Goal: Task Accomplishment & Management: Use online tool/utility

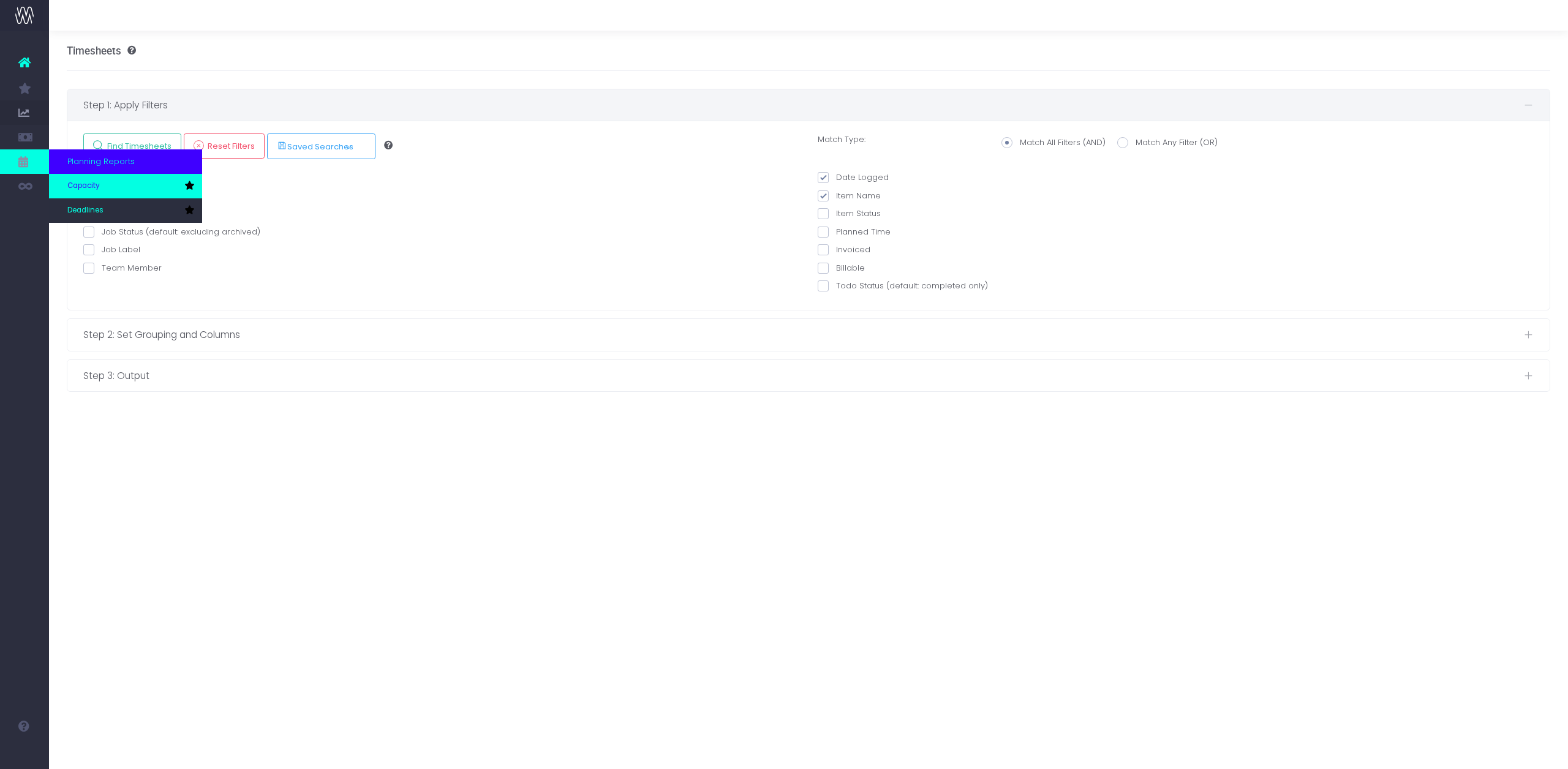
click at [92, 177] on link "Capacity" at bounding box center [126, 186] width 153 height 24
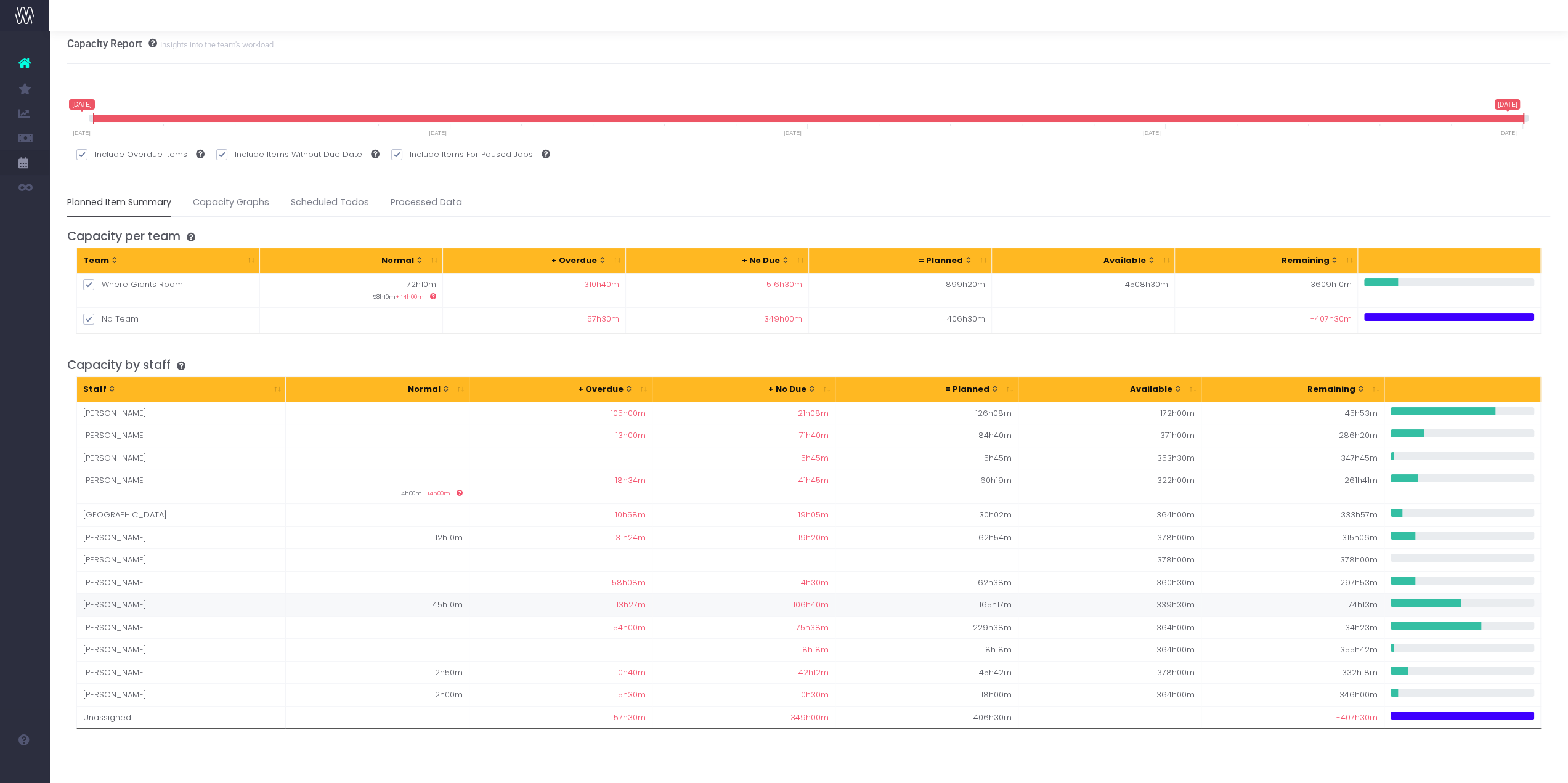
scroll to position [8, 0]
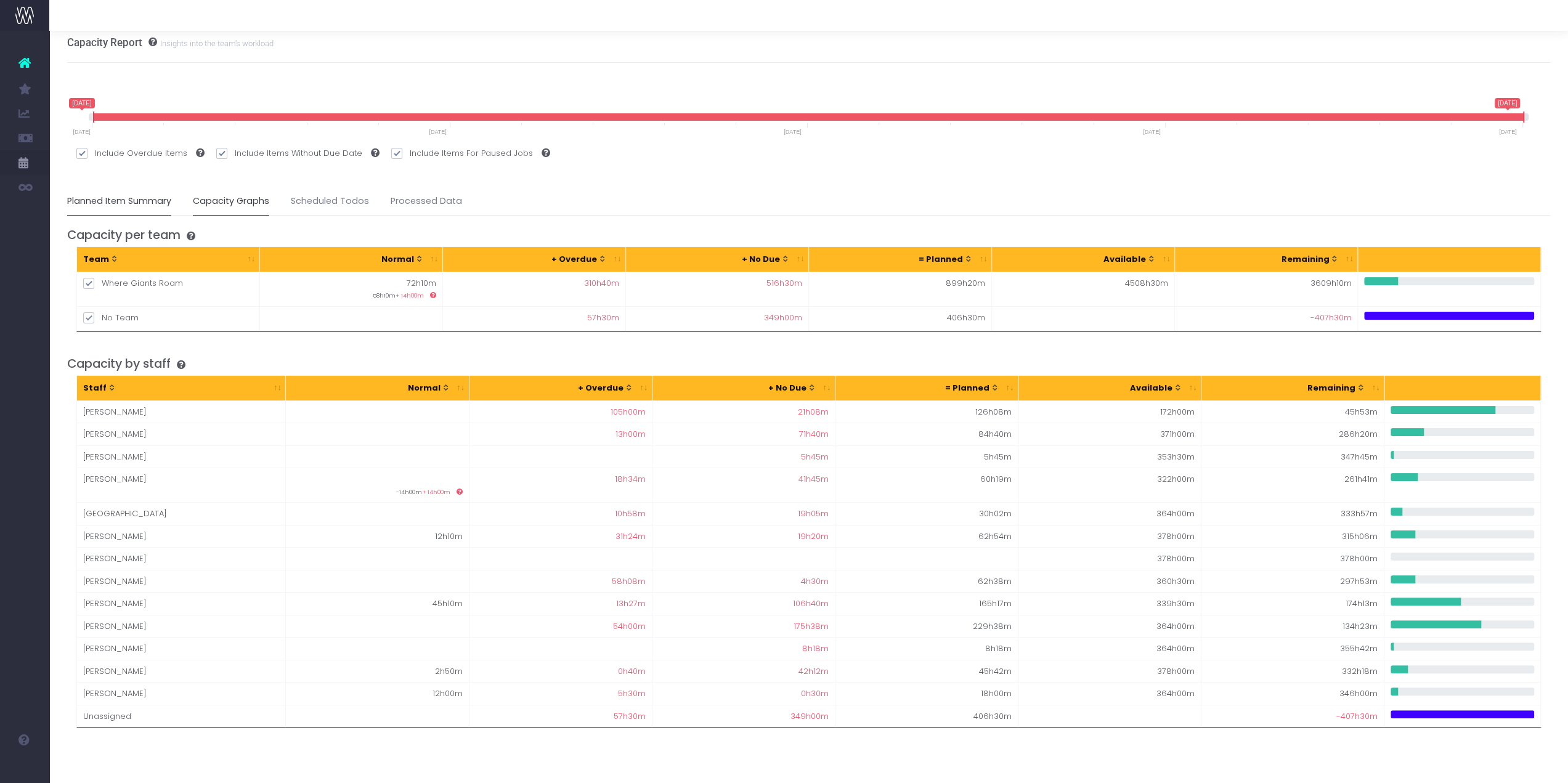
click at [203, 209] on link "Capacity Graphs" at bounding box center [231, 201] width 76 height 28
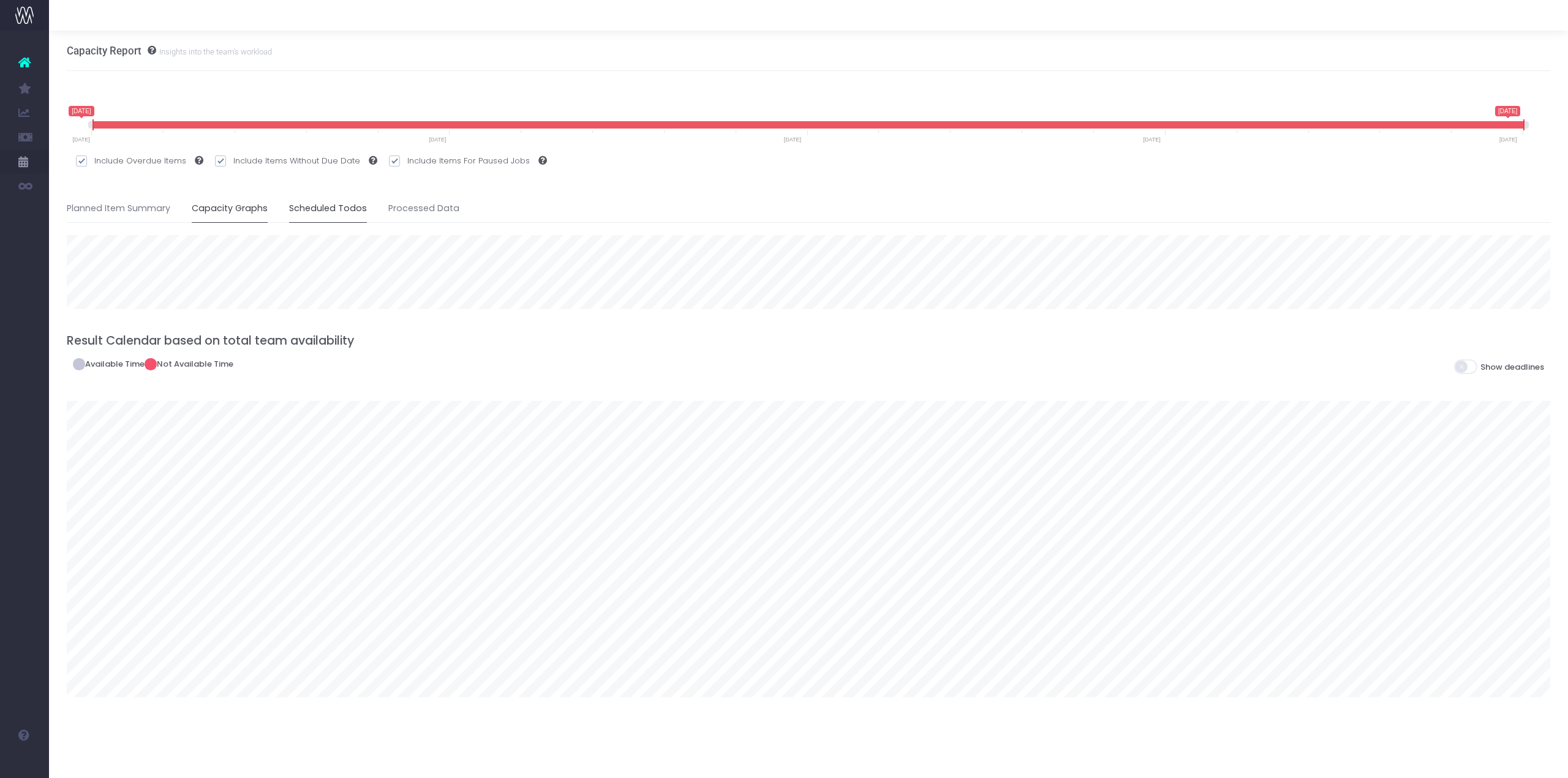
click at [303, 207] on link "Scheduled Todos" at bounding box center [328, 209] width 78 height 28
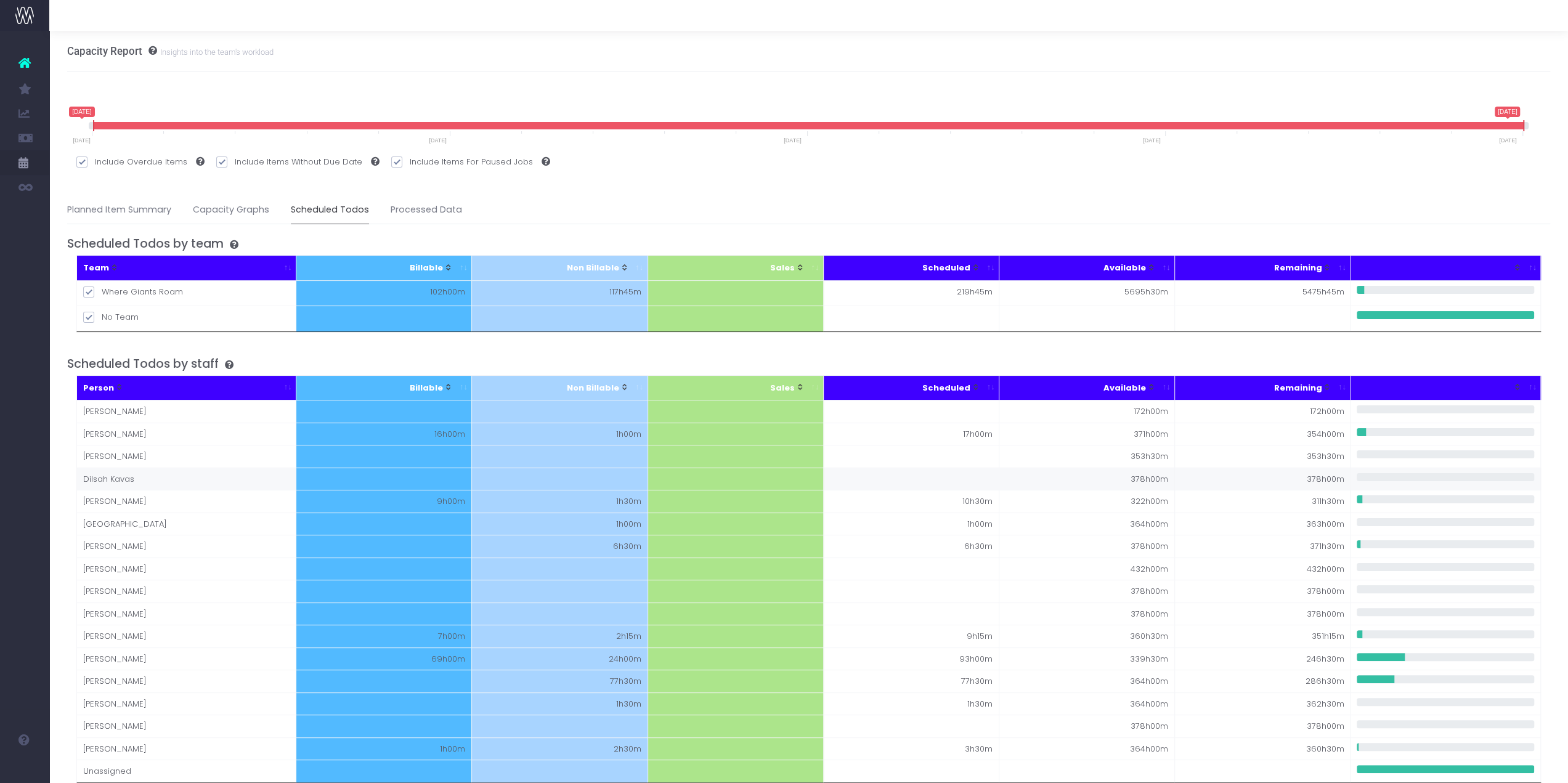
scroll to position [54, 0]
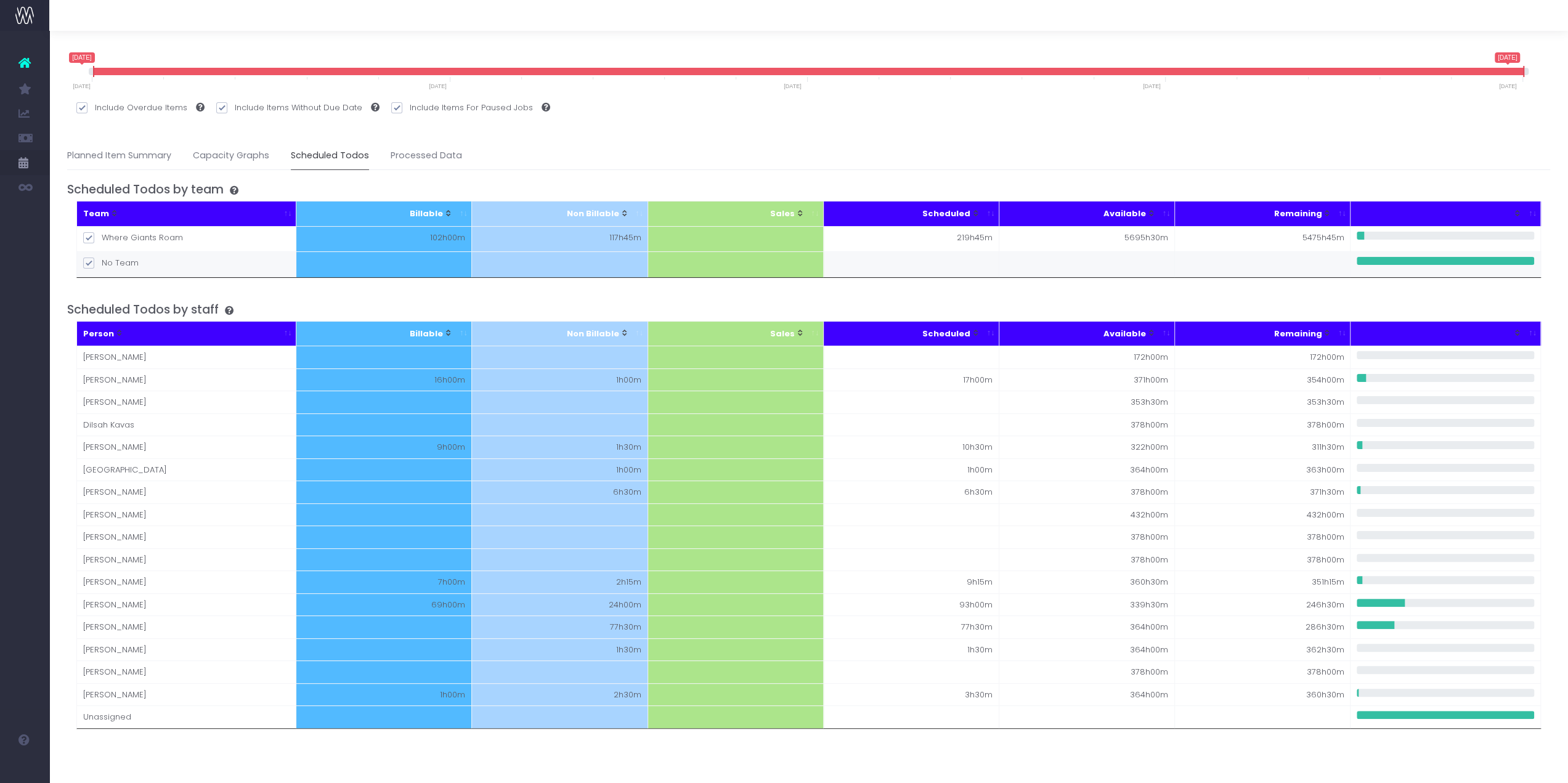
click at [89, 263] on span at bounding box center [89, 263] width 11 height 11
click at [102, 263] on input "No Team" at bounding box center [105, 261] width 8 height 8
checkbox input "false"
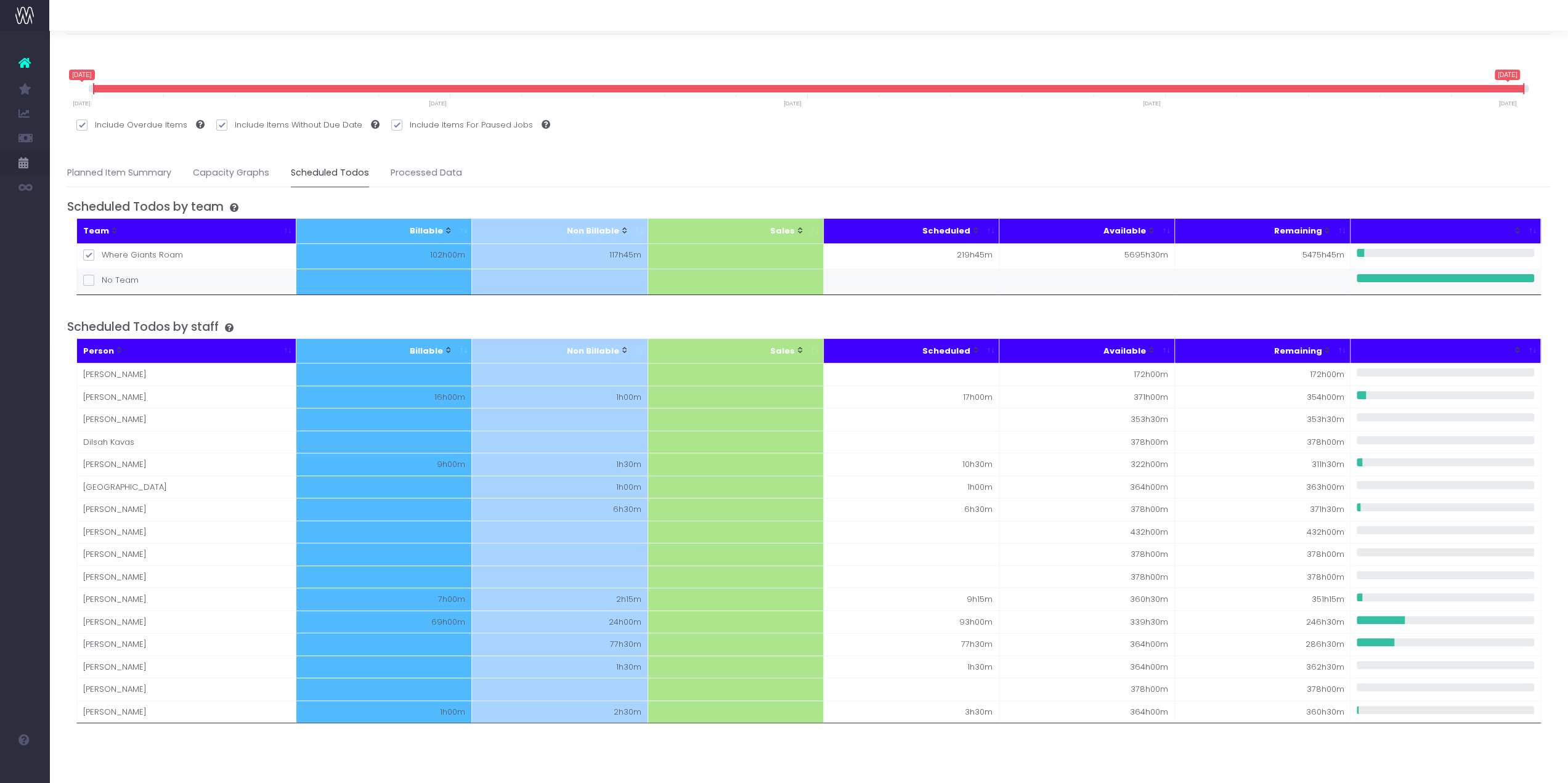
scroll to position [32, 0]
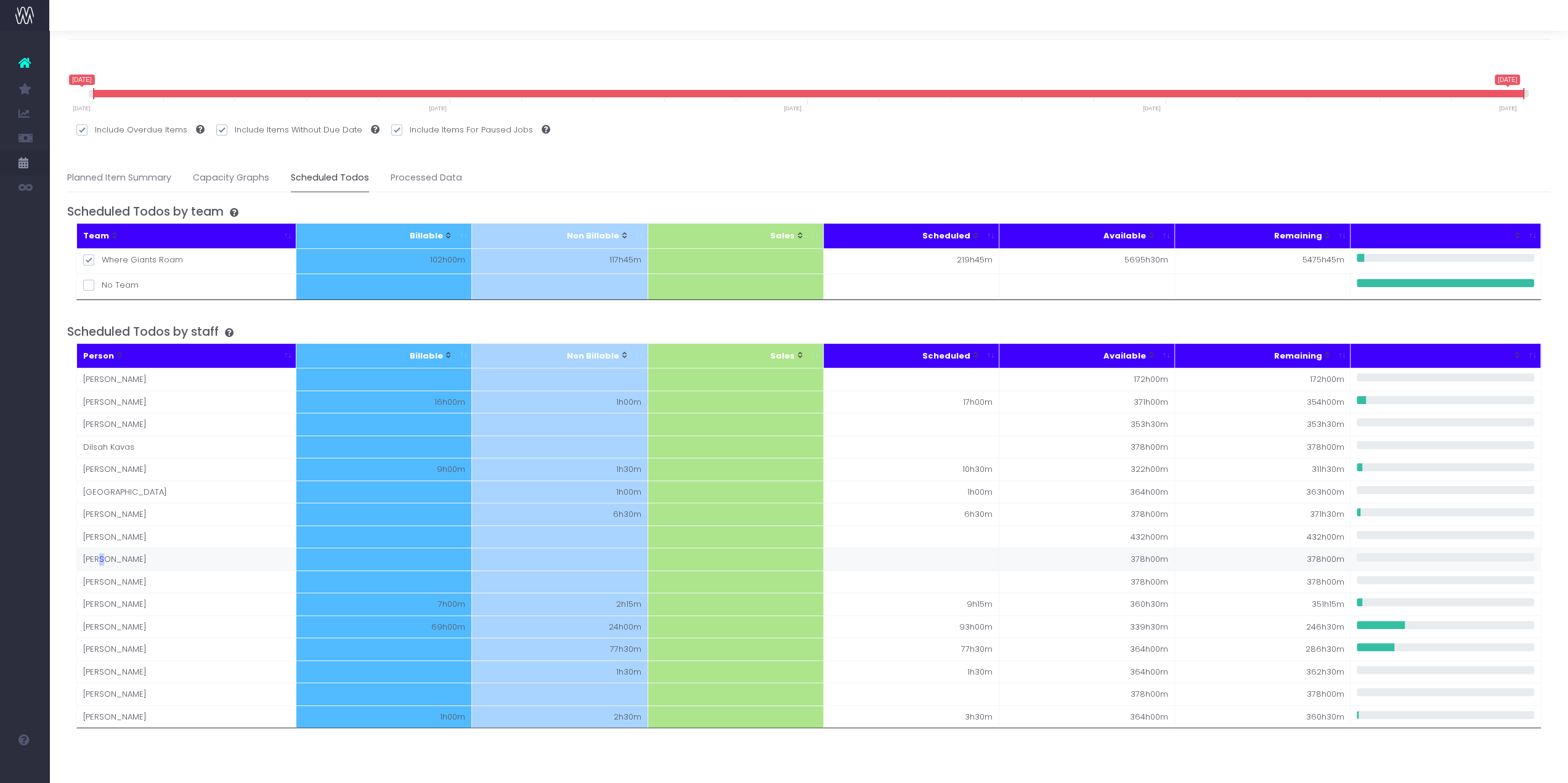
drag, startPoint x: 125, startPoint y: 556, endPoint x: 102, endPoint y: 555, distance: 23.0
click at [102, 555] on td "Peter Boardman" at bounding box center [187, 560] width 220 height 23
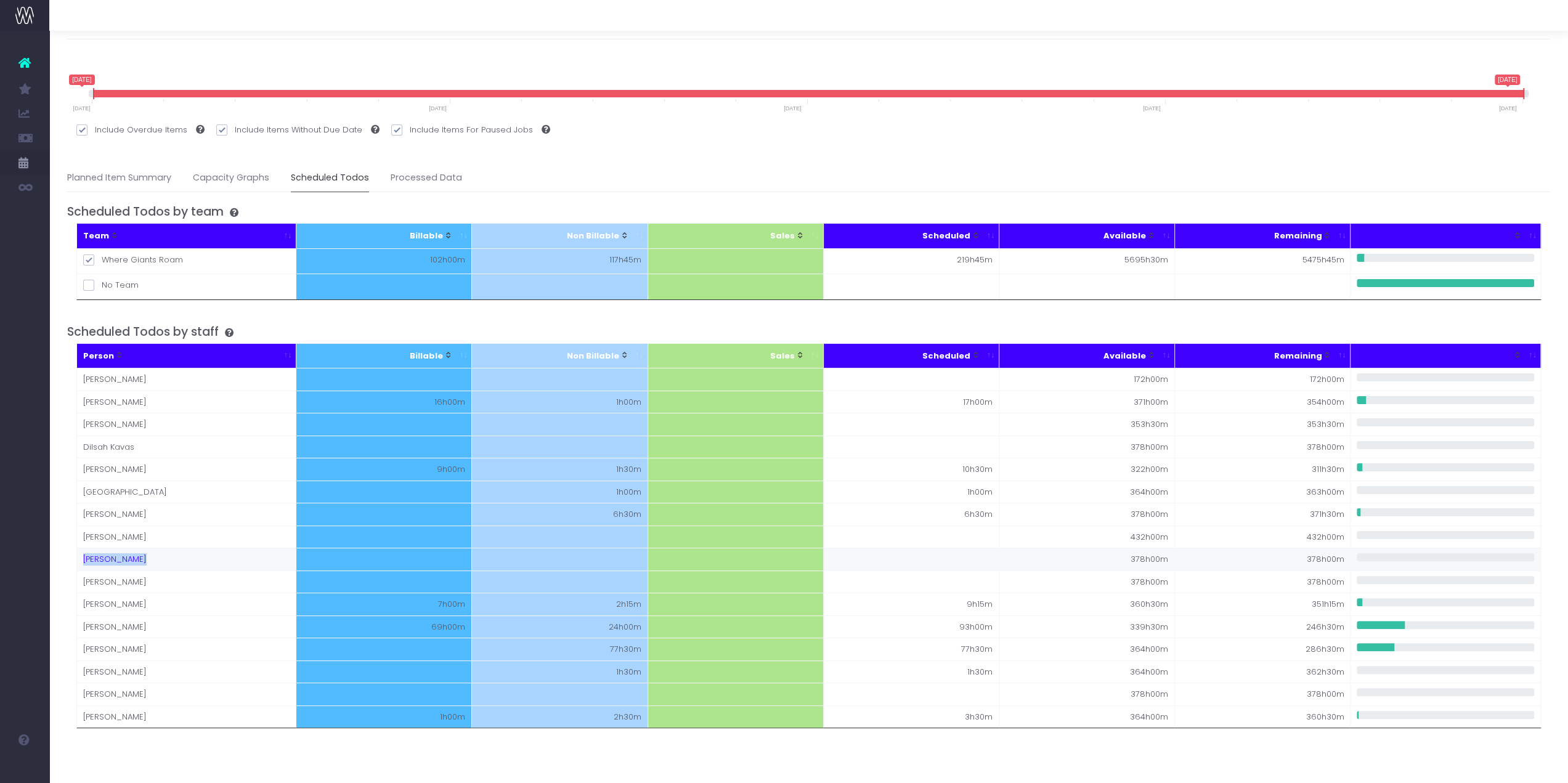
click at [102, 555] on td "Peter Boardman" at bounding box center [187, 560] width 220 height 23
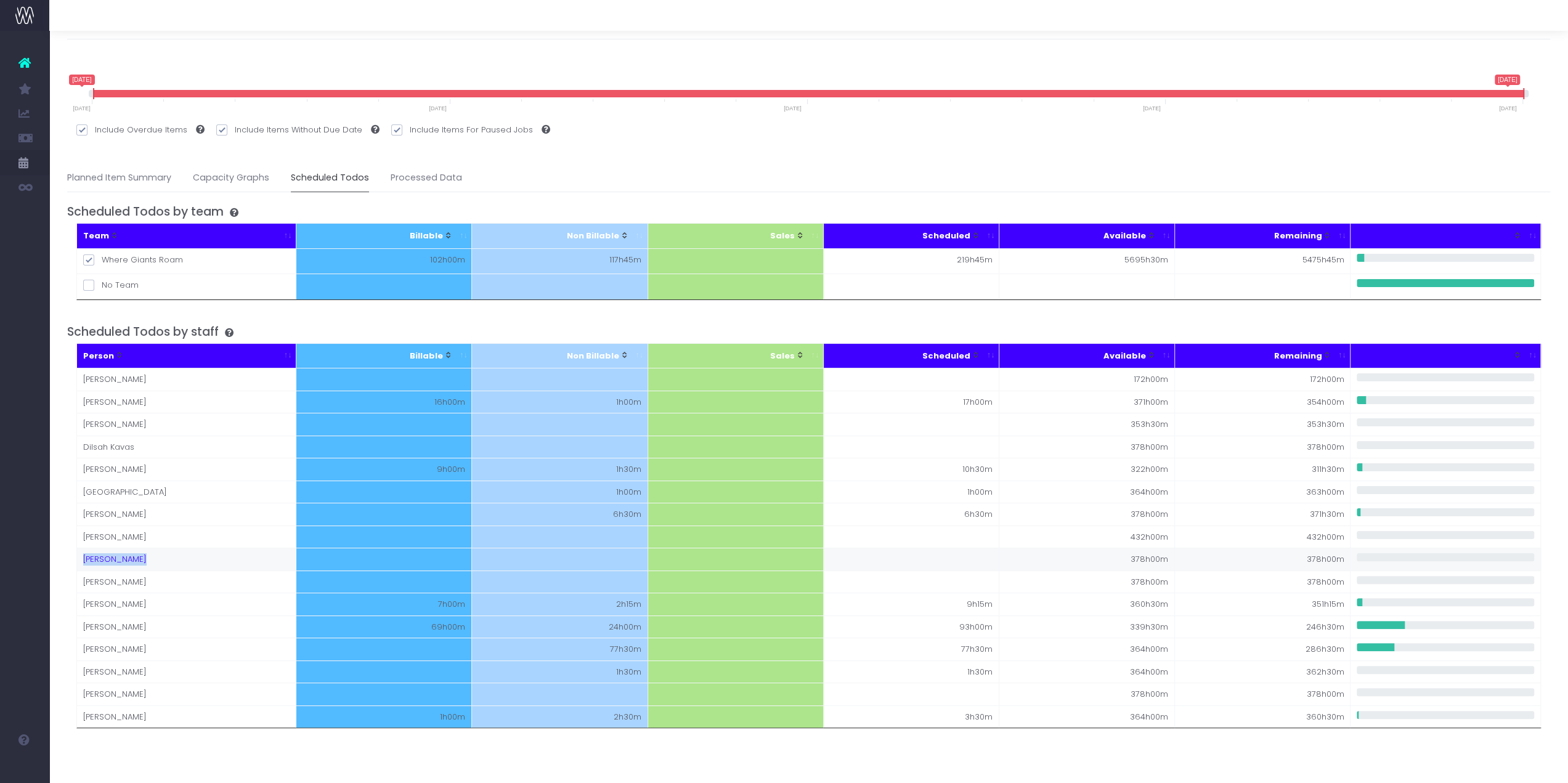
click at [102, 555] on td "Peter Boardman" at bounding box center [187, 560] width 220 height 23
click at [192, 755] on div "8 October 2025 22 December 2025 8 October 2025 22 December 2025 8 October 2025 …" at bounding box center [808, 413] width 1483 height 714
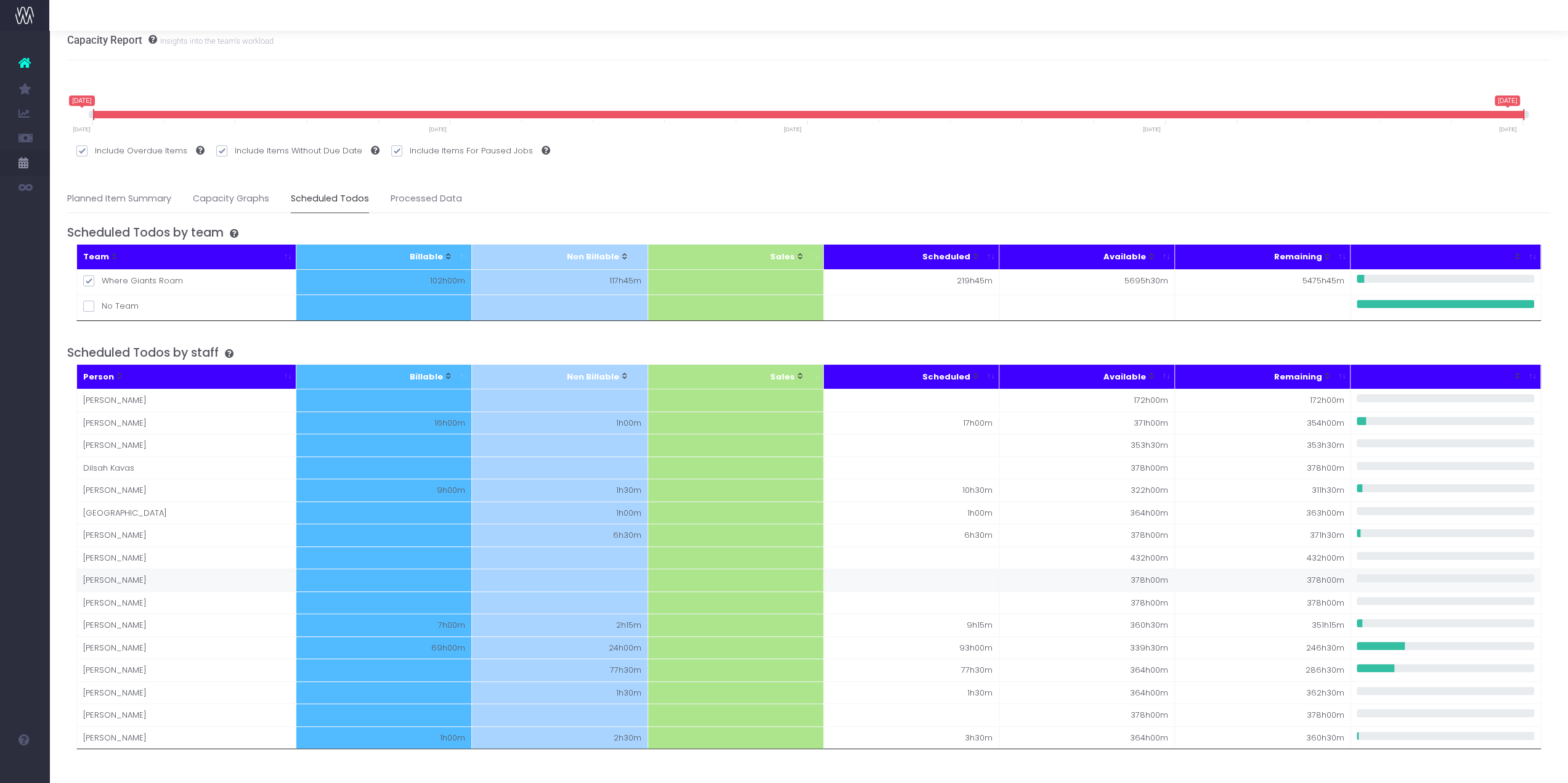
scroll to position [0, 0]
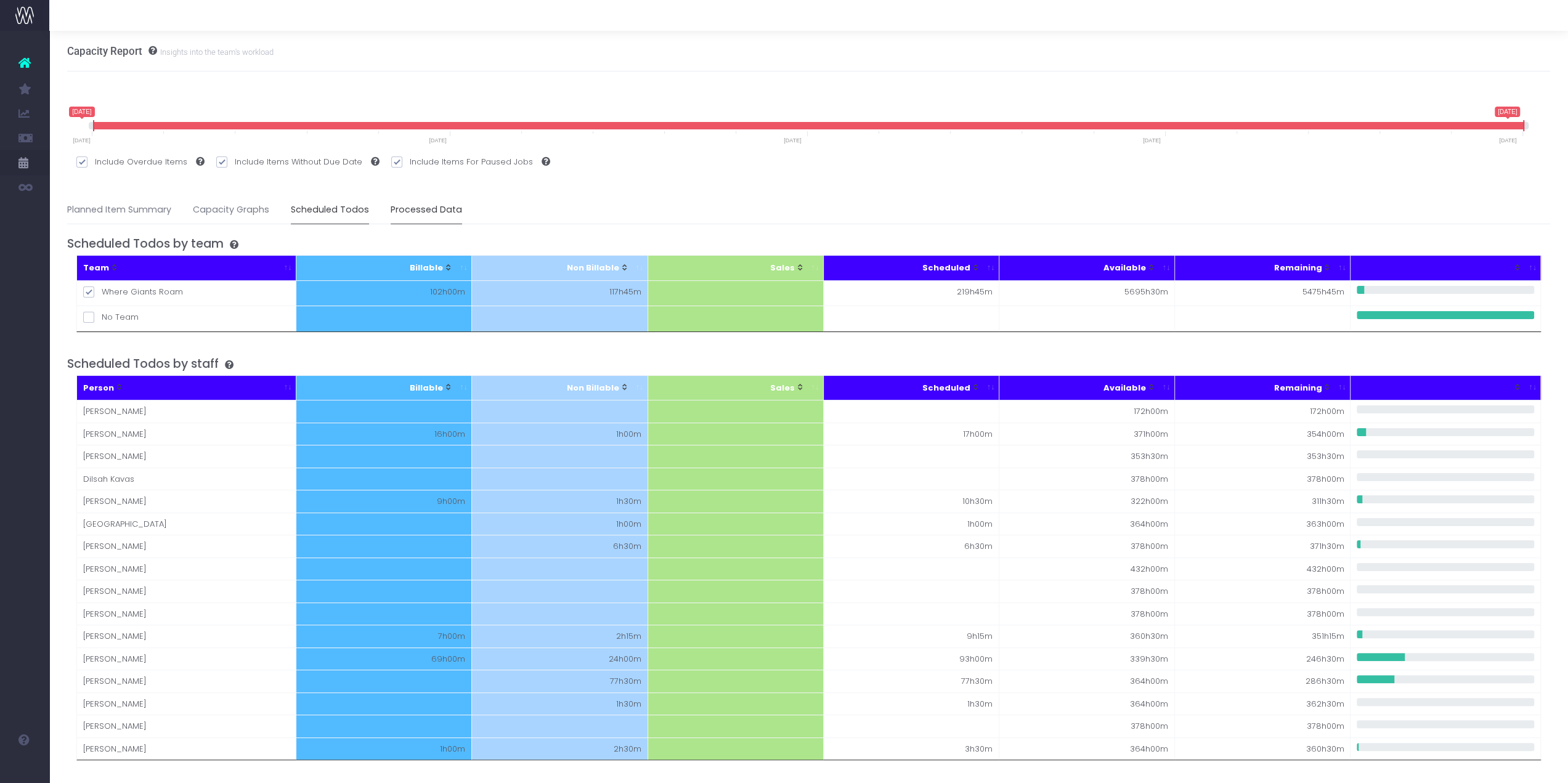
click at [400, 216] on link "Processed Data" at bounding box center [426, 210] width 72 height 28
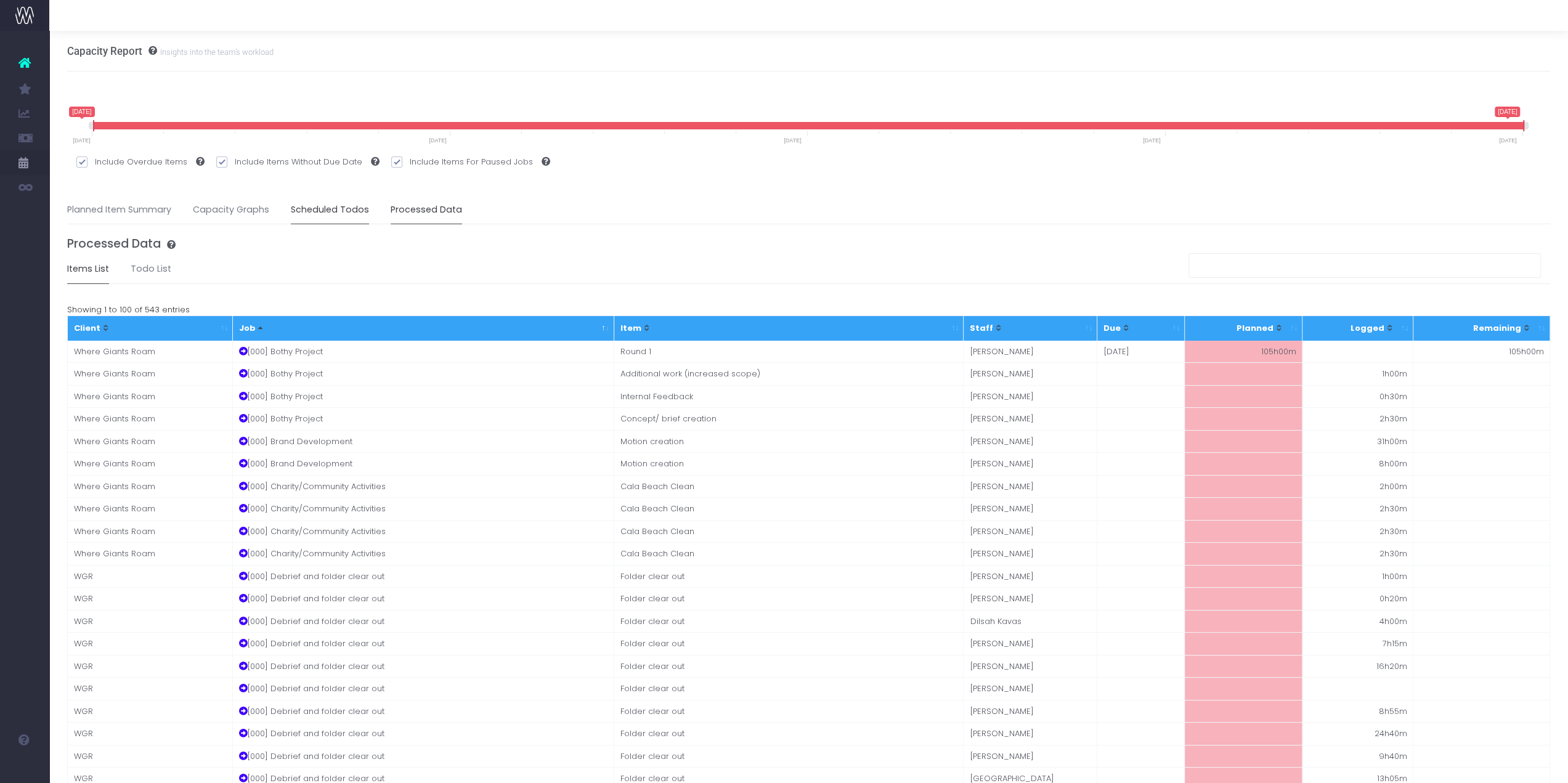
click at [323, 209] on link "Scheduled Todos" at bounding box center [330, 210] width 79 height 28
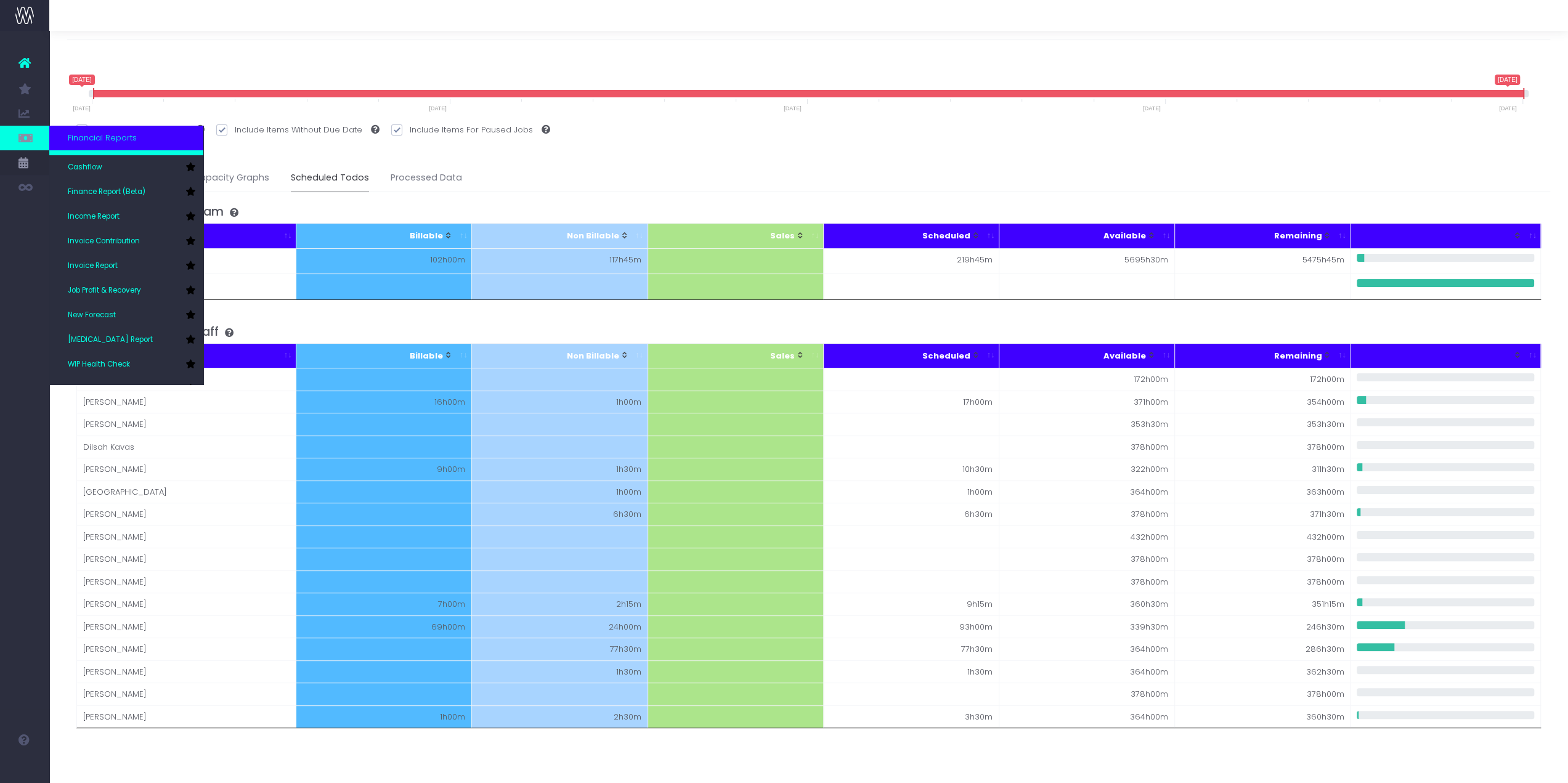
scroll to position [62, 0]
click at [122, 319] on span "[MEDICAL_DATA] Report" at bounding box center [110, 323] width 85 height 11
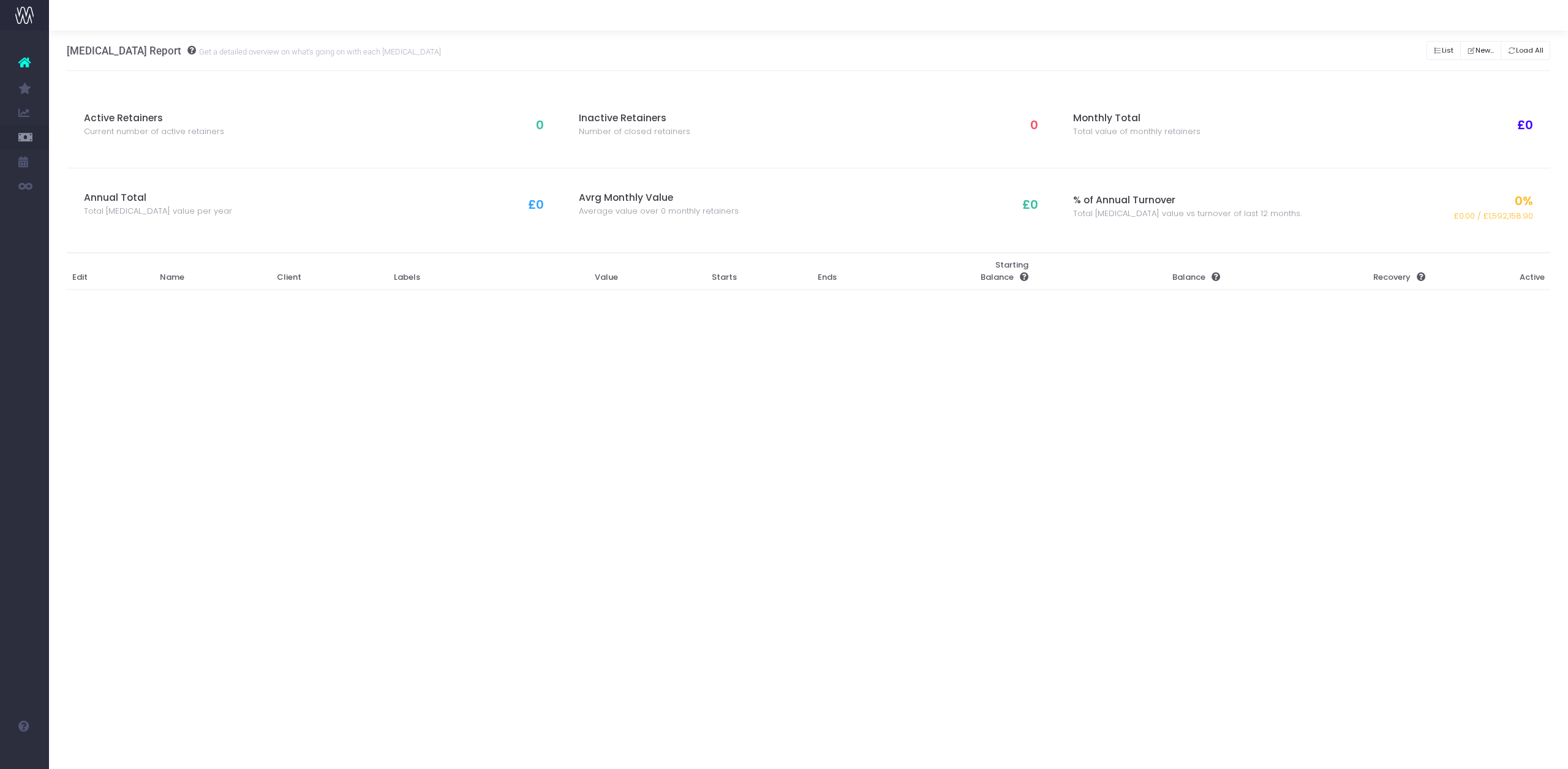
click at [71, 272] on th "Edit" at bounding box center [110, 272] width 87 height 37
click at [156, 135] on span "Current number of active retainers" at bounding box center [154, 132] width 140 height 12
click at [1492, 51] on button "New..." at bounding box center [1481, 51] width 41 height 19
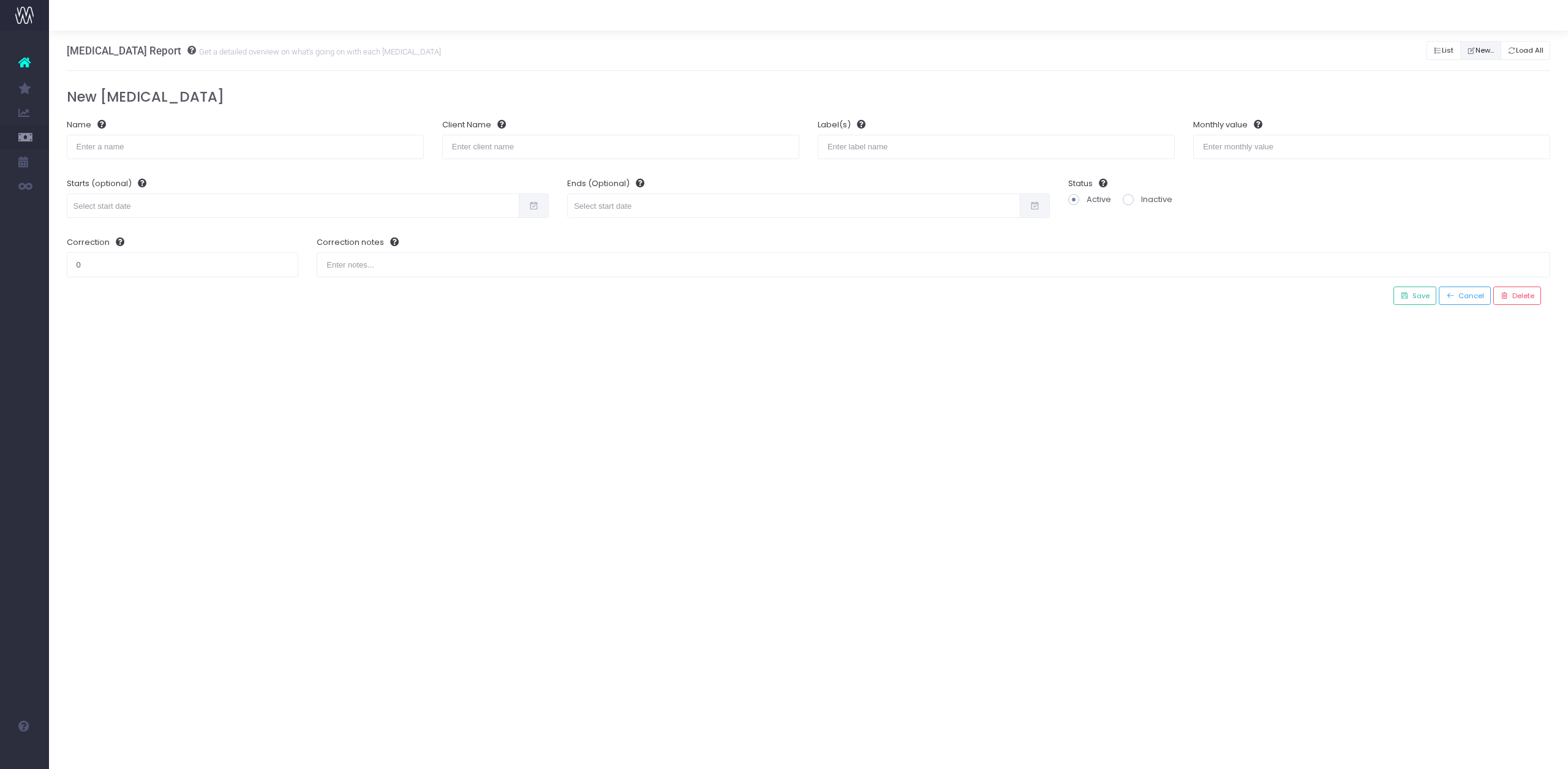
click at [1475, 48] on button "New..." at bounding box center [1481, 51] width 41 height 19
click at [229, 142] on input "text" at bounding box center [245, 147] width 357 height 24
click at [471, 425] on div "Retainer Report Get a detailed overview on what's going on with each retainer L…" at bounding box center [808, 399] width 1519 height 738
click at [101, 121] on icon at bounding box center [98, 124] width 15 height 8
click at [503, 126] on icon at bounding box center [498, 124] width 15 height 8
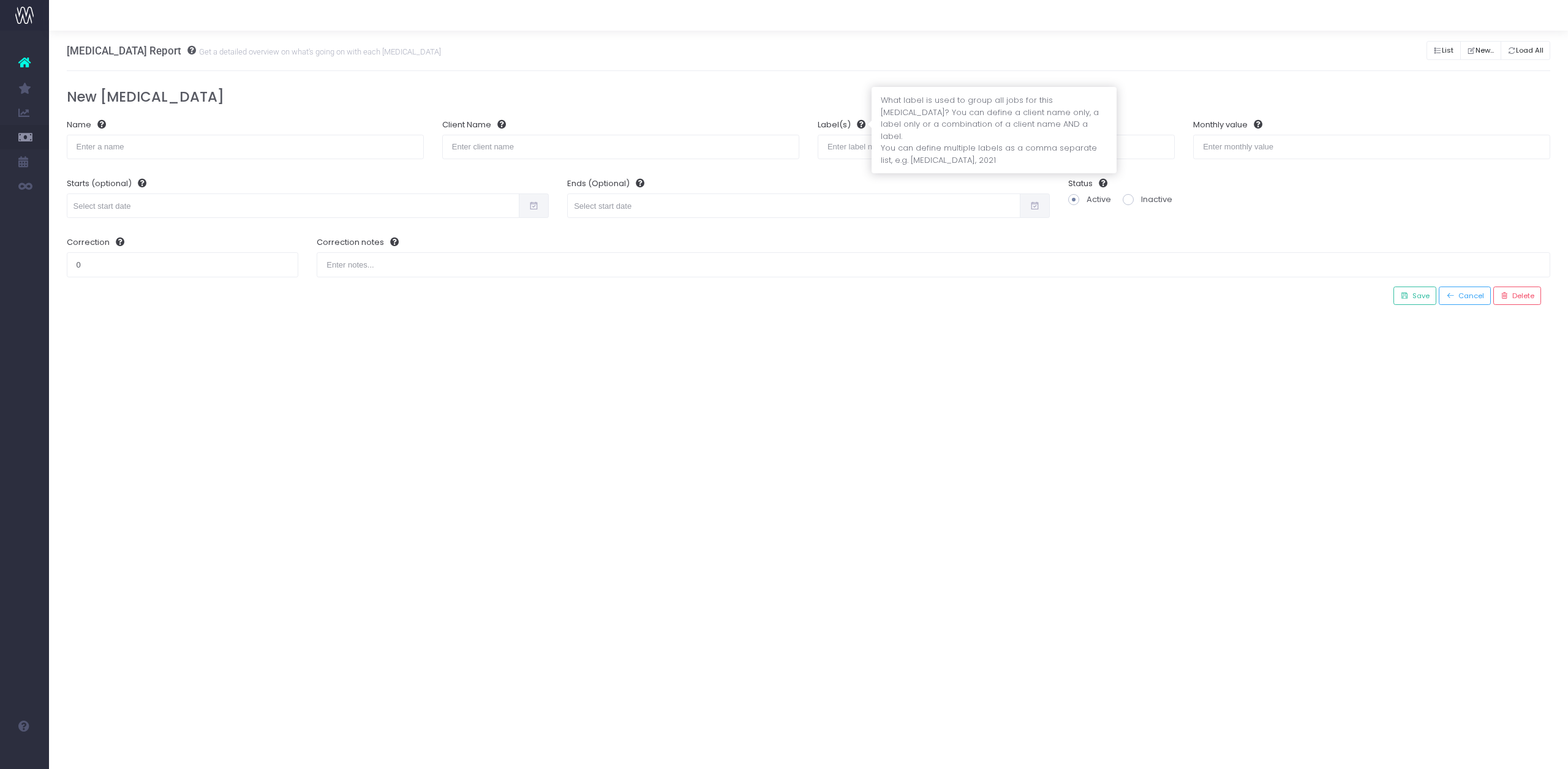
click at [863, 120] on icon at bounding box center [858, 124] width 15 height 8
click at [1261, 124] on icon at bounding box center [1254, 124] width 15 height 8
click at [706, 405] on div "Retainer Report Get a detailed overview on what's going on with each retainer L…" at bounding box center [808, 399] width 1519 height 738
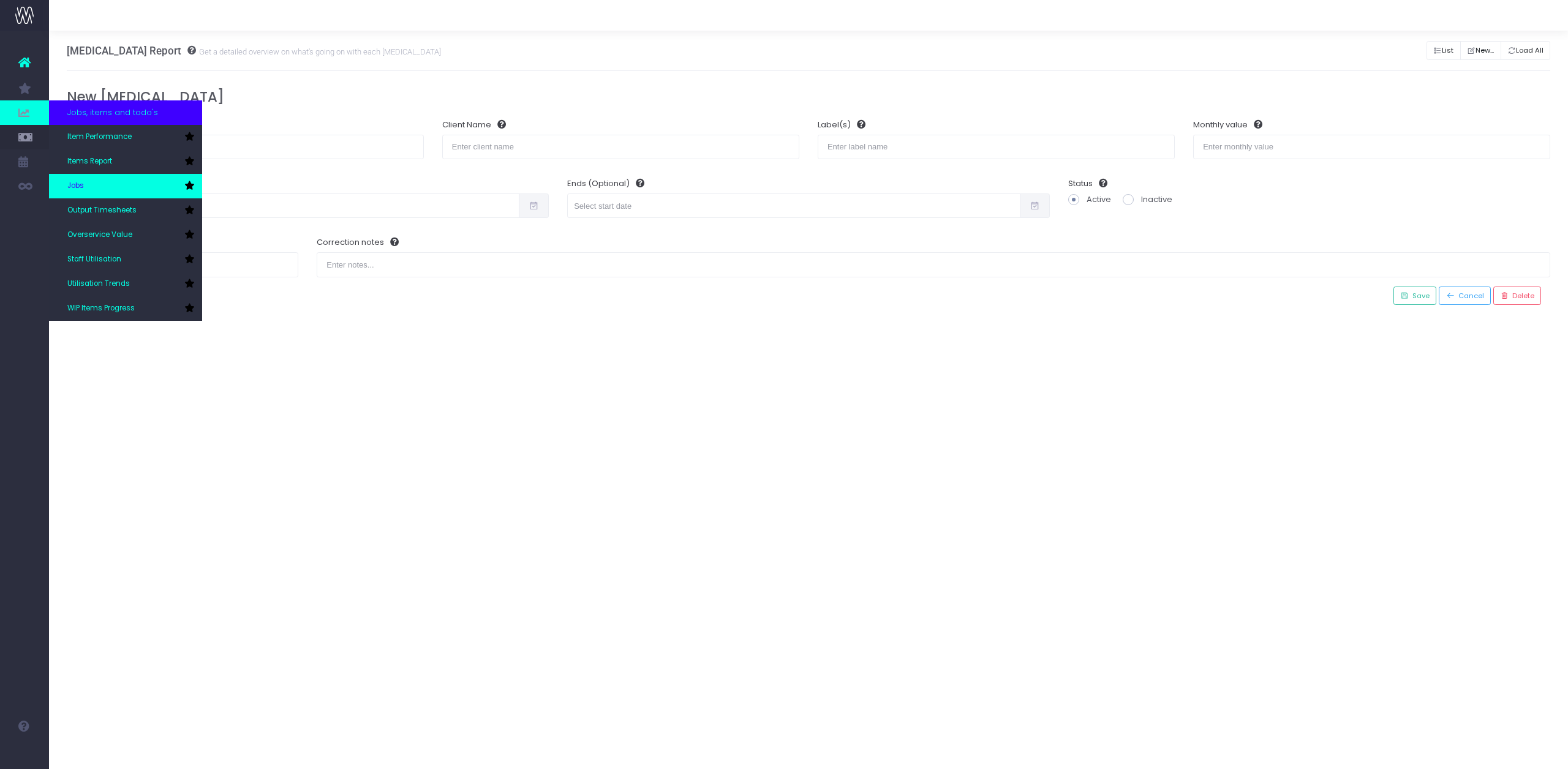
click at [98, 183] on link "Jobs" at bounding box center [126, 186] width 153 height 24
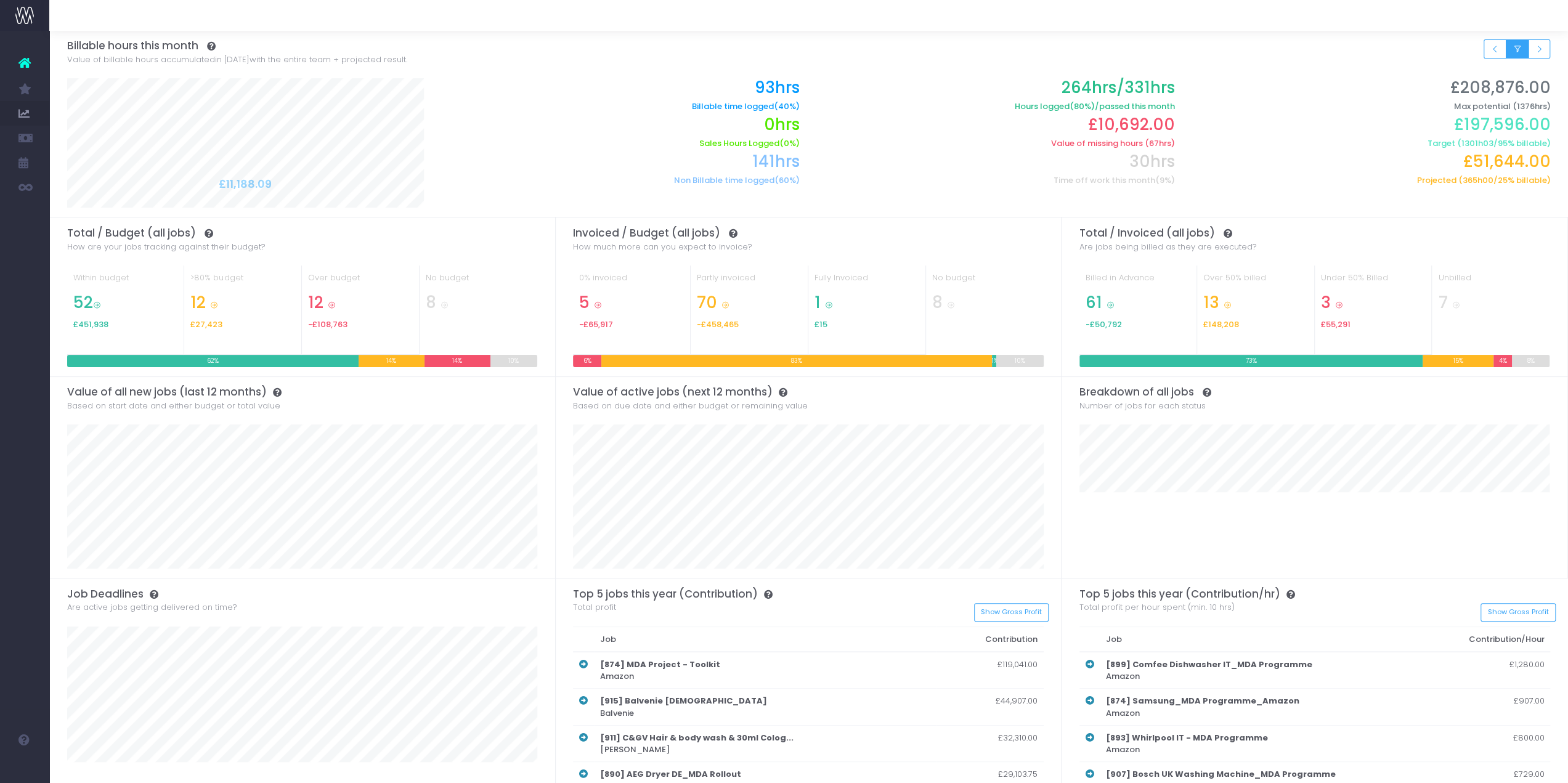
click at [1513, 49] on icon "Small button group" at bounding box center [1516, 49] width 8 height 0
click at [1293, 60] on div "Filter by team: Clear Where Giants Roam Billable hours this month Value of bill…" at bounding box center [808, 52] width 1483 height 44
drag, startPoint x: 442, startPoint y: 306, endPoint x: 445, endPoint y: 298, distance: 8.5
click at [445, 298] on h2 "8" at bounding box center [478, 303] width 105 height 19
click at [445, 303] on icon at bounding box center [444, 305] width 8 height 8
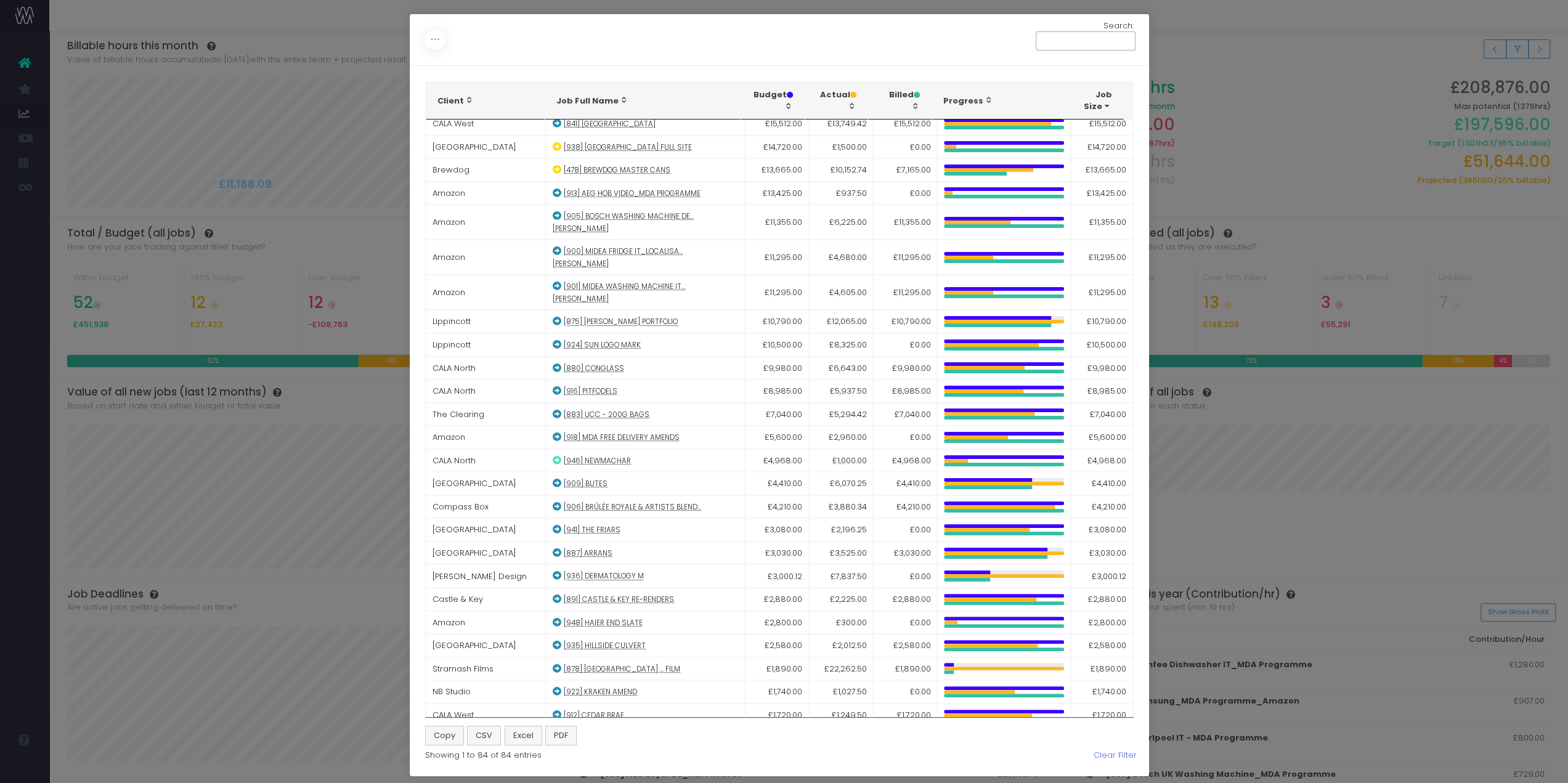
scroll to position [1309, 0]
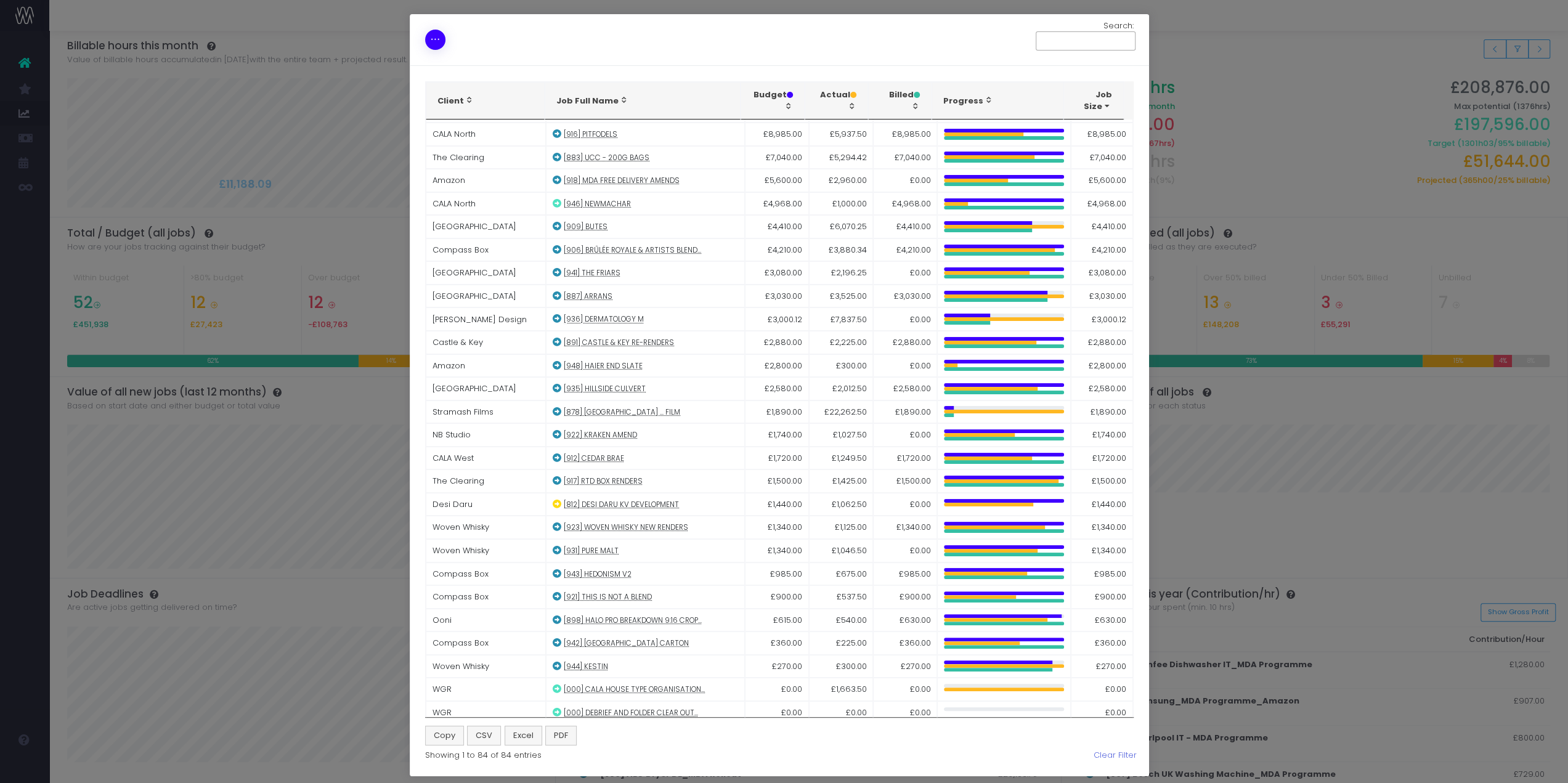
click at [426, 31] on link at bounding box center [435, 39] width 20 height 20
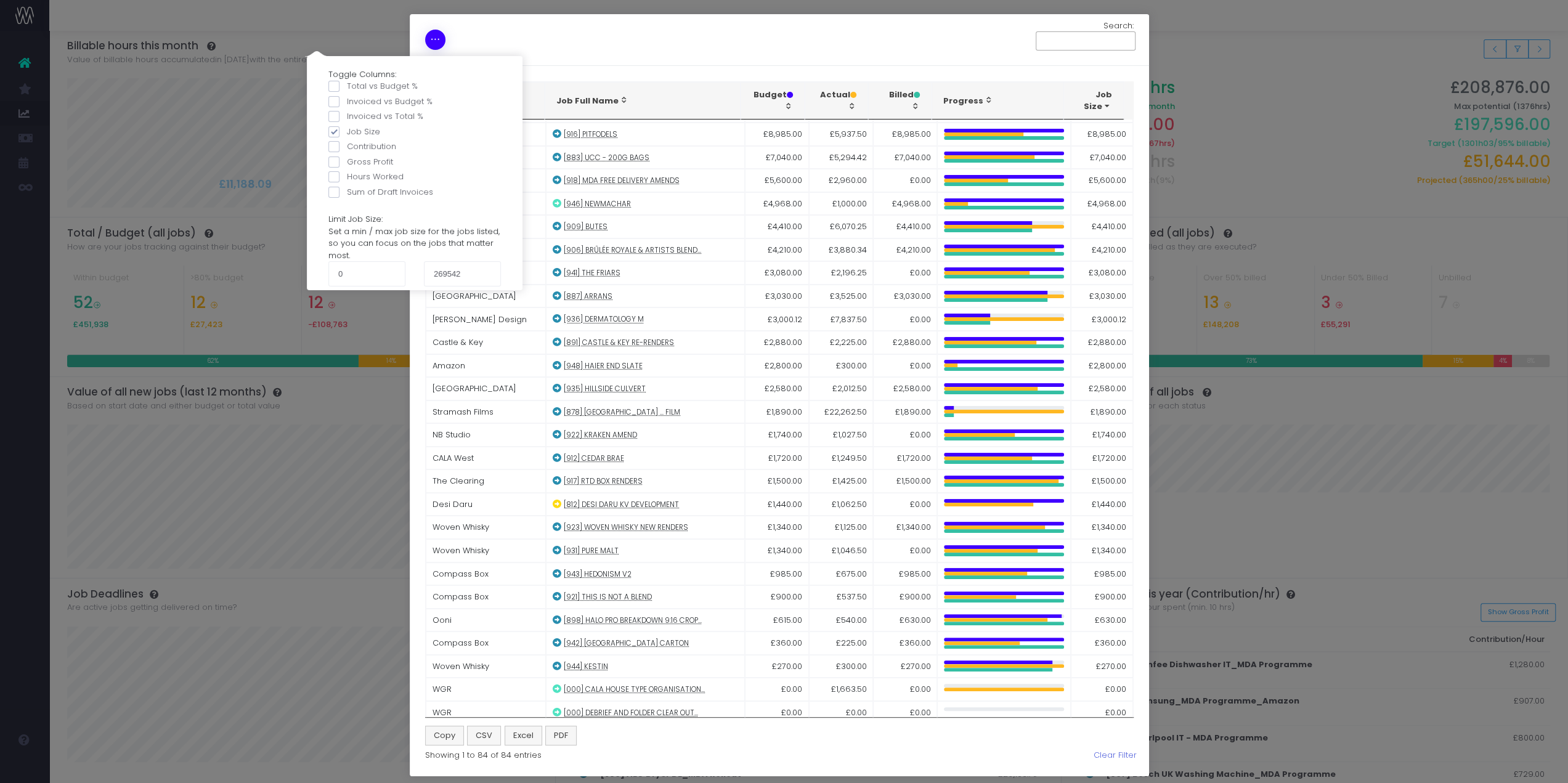
click at [426, 31] on link at bounding box center [435, 39] width 20 height 20
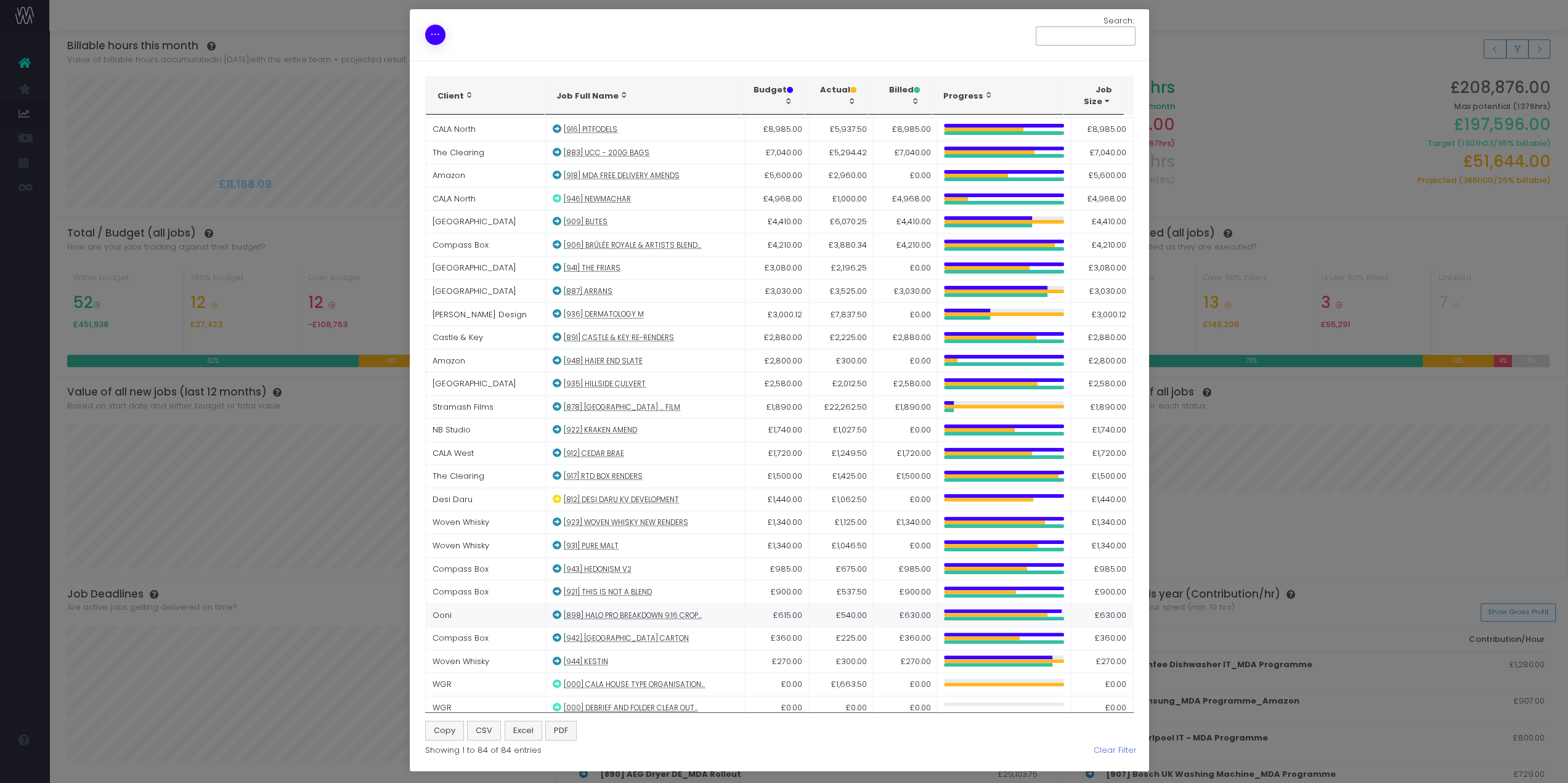
scroll to position [5, 0]
click at [197, 296] on div "Toggle Columns: Total vs Budget % Invoiced vs Budget % Invoiced vs Total % Job …" at bounding box center [784, 391] width 1568 height 783
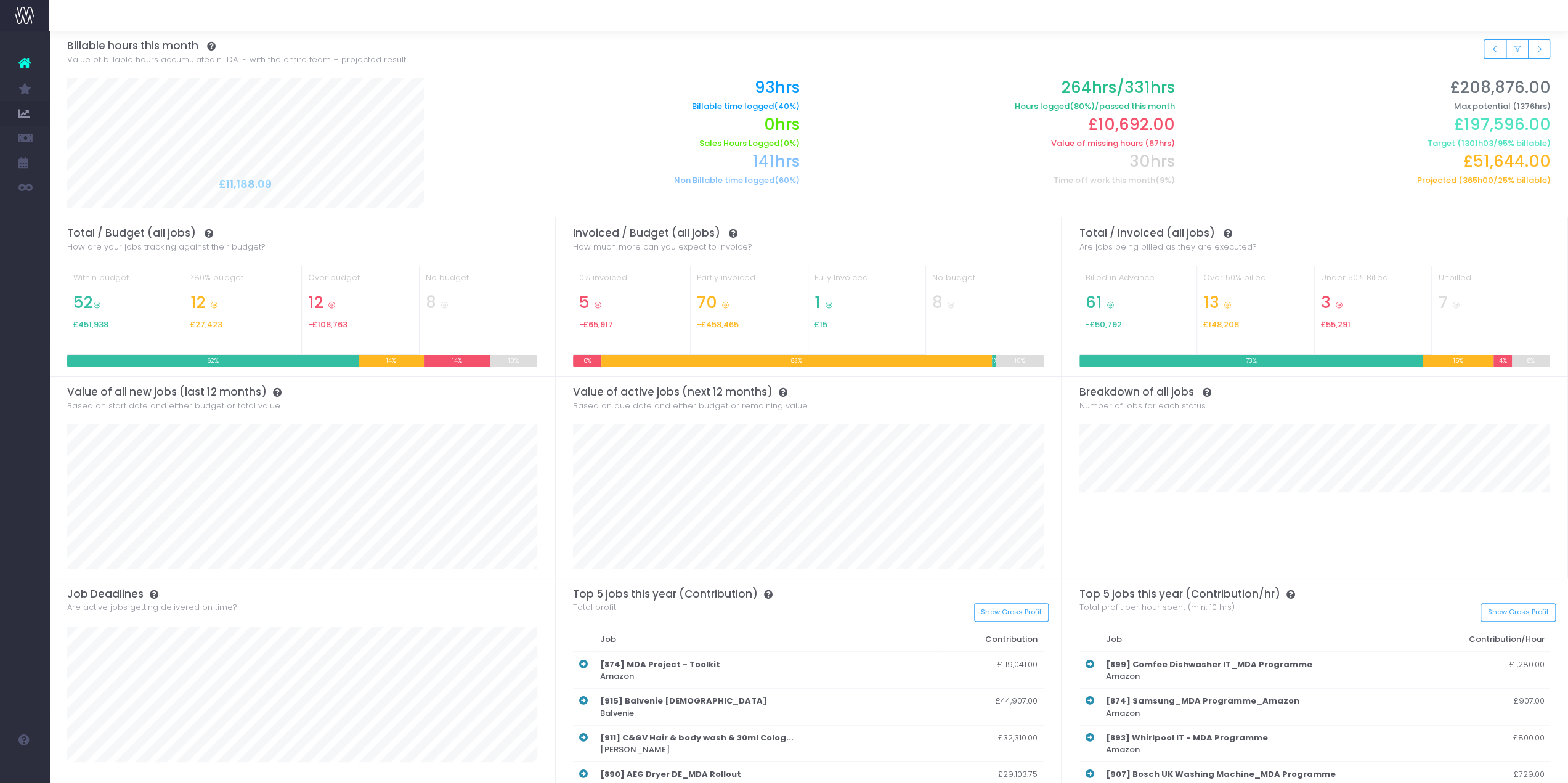
click at [441, 302] on icon at bounding box center [444, 305] width 8 height 8
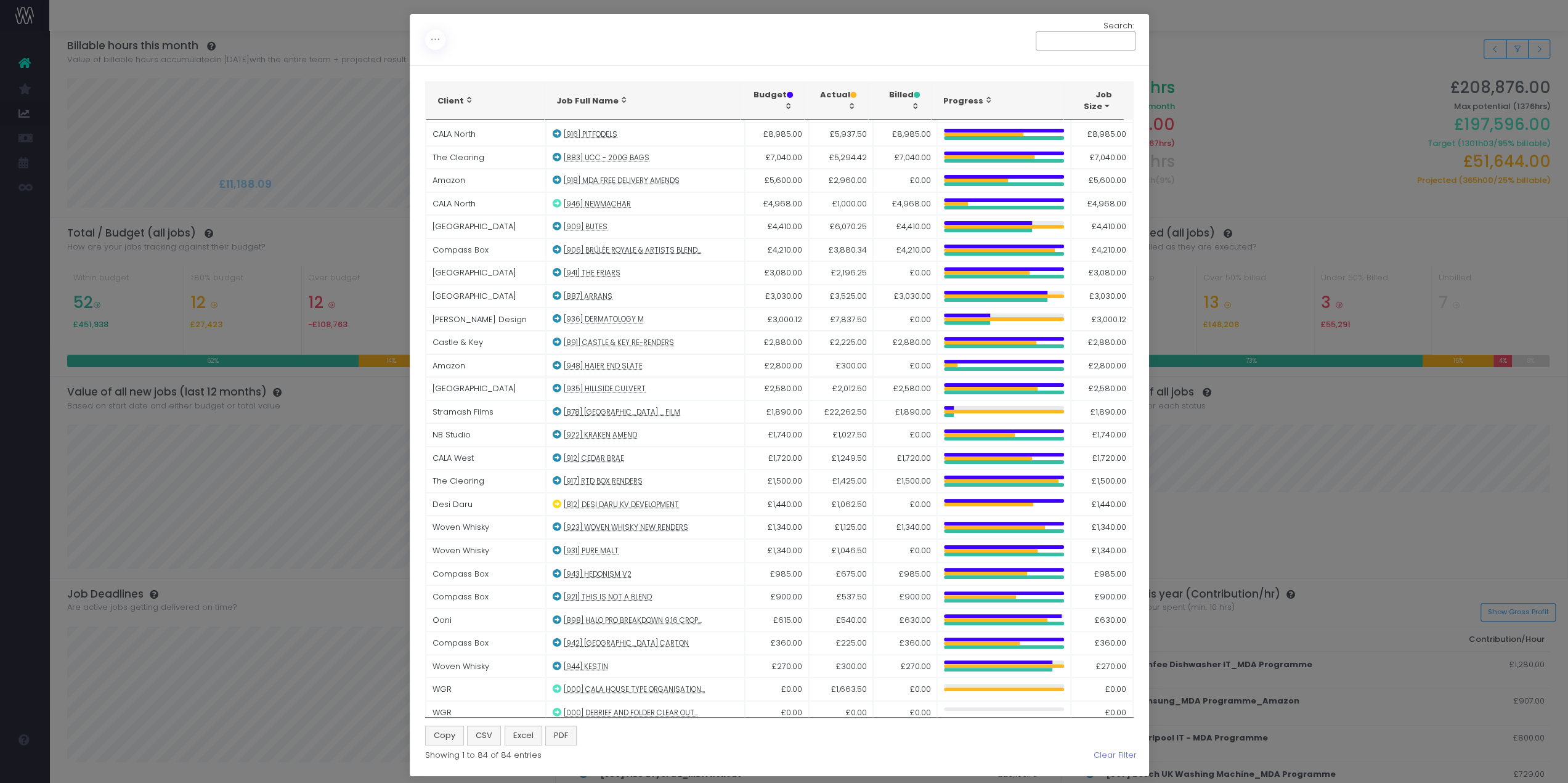
scroll to position [1309, 0]
click at [431, 39] on icon at bounding box center [436, 39] width 11 height 0
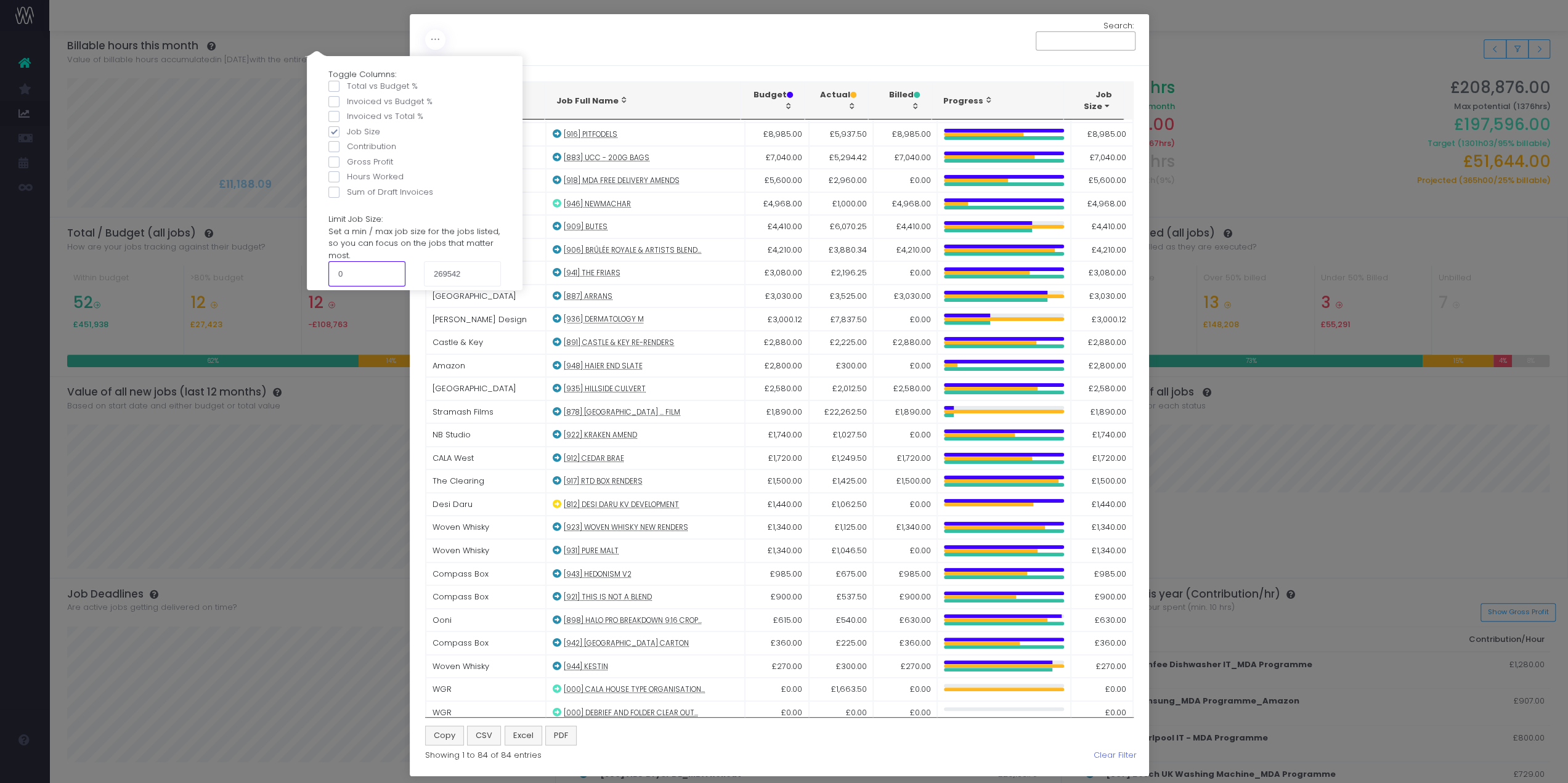
drag, startPoint x: 346, startPoint y: 269, endPoint x: 318, endPoint y: 270, distance: 28.0
click at [319, 270] on div "0" at bounding box center [367, 273] width 95 height 25
type input "180"
click at [451, 244] on div "Limit Job Size: Set a min / max job size for the jobs listed, so you can focus …" at bounding box center [415, 243] width 191 height 85
click at [497, 251] on div "Limit Job Size: Set a min / max job size for the jobs listed, so you can focus …" at bounding box center [415, 243] width 191 height 85
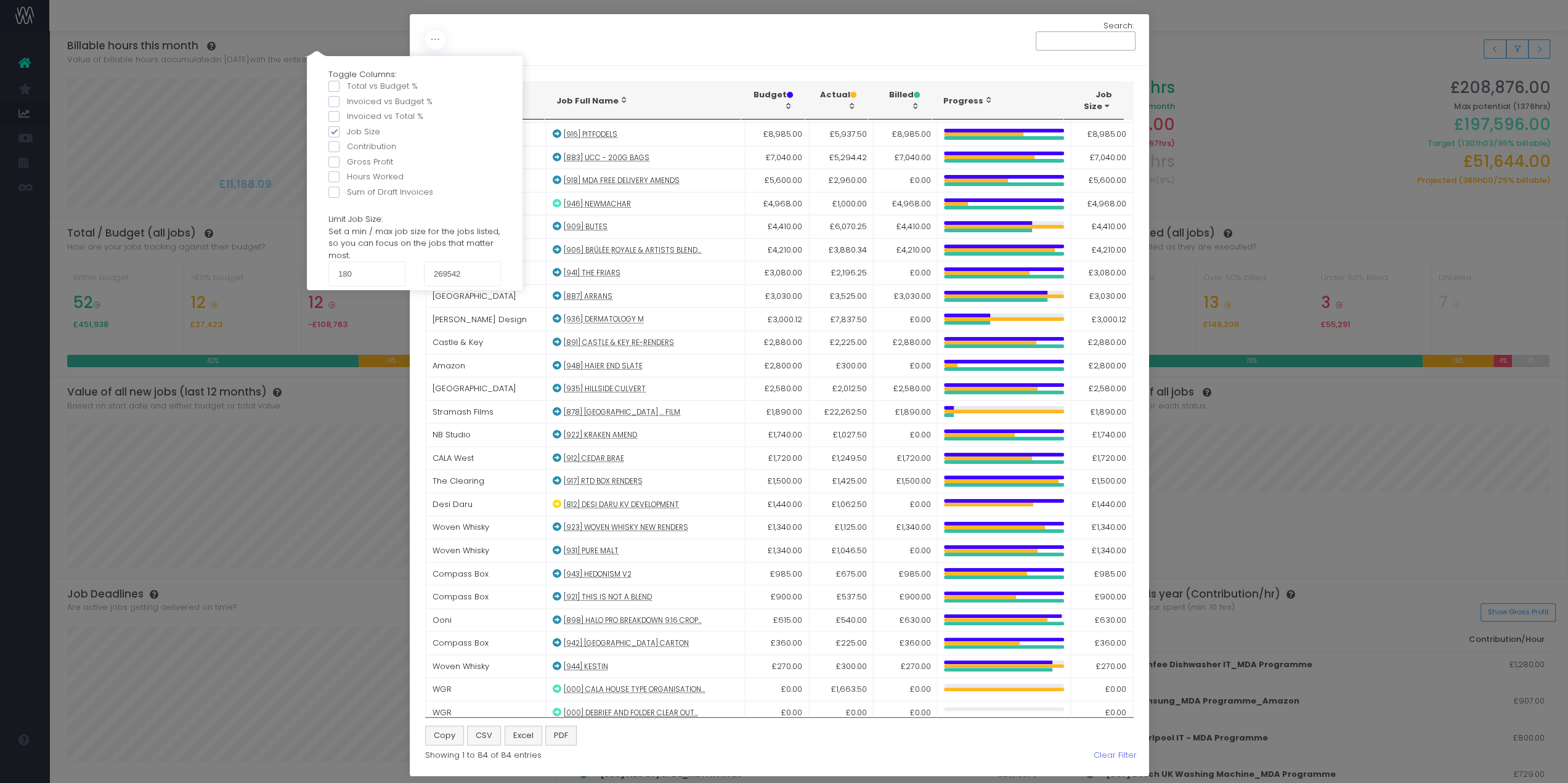
click at [634, 59] on div "Toggle Columns: Total vs Budget % Invoiced vs Budget % Invoiced vs Total % Job …" at bounding box center [779, 39] width 739 height 52
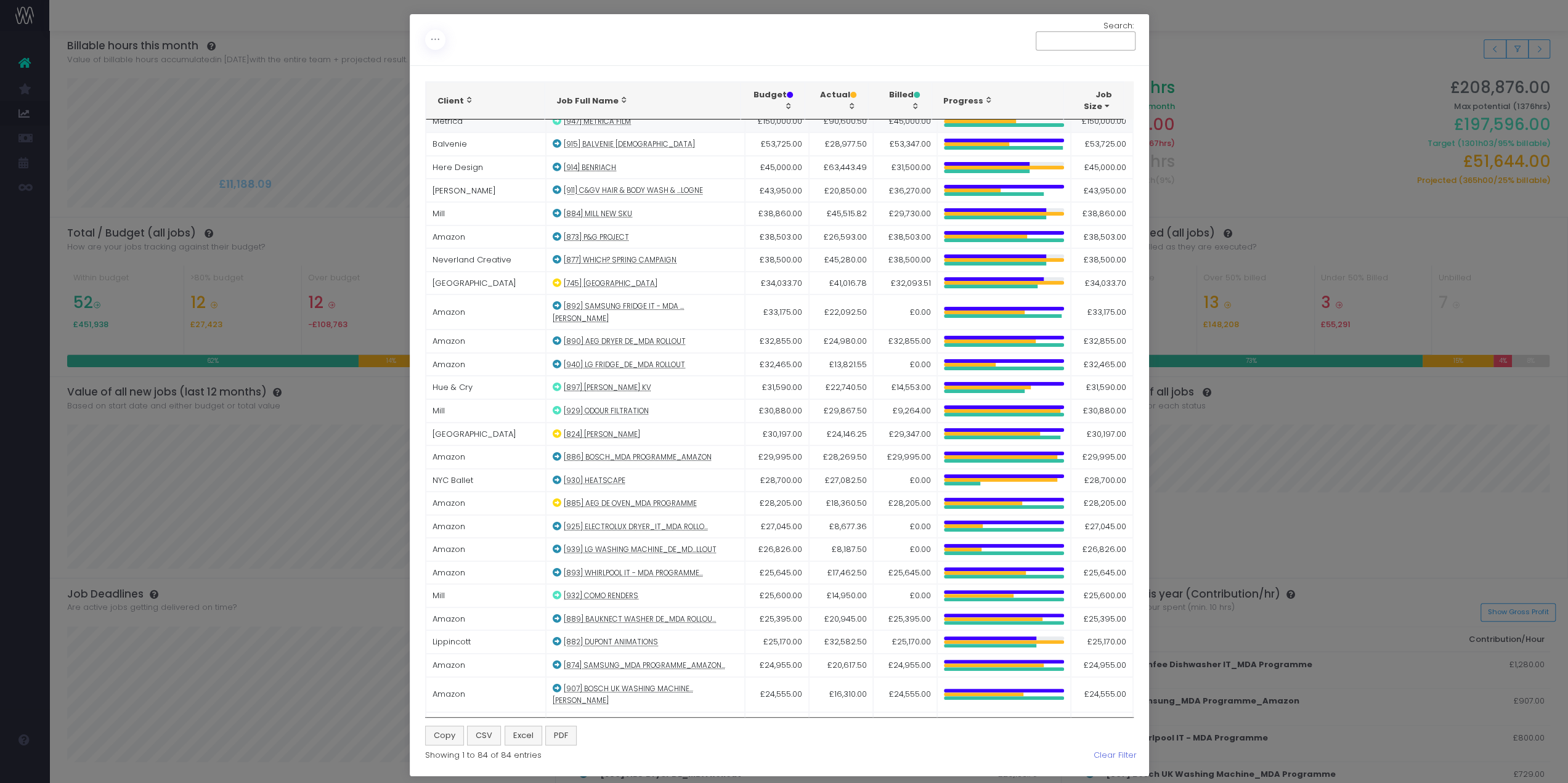
scroll to position [15, 0]
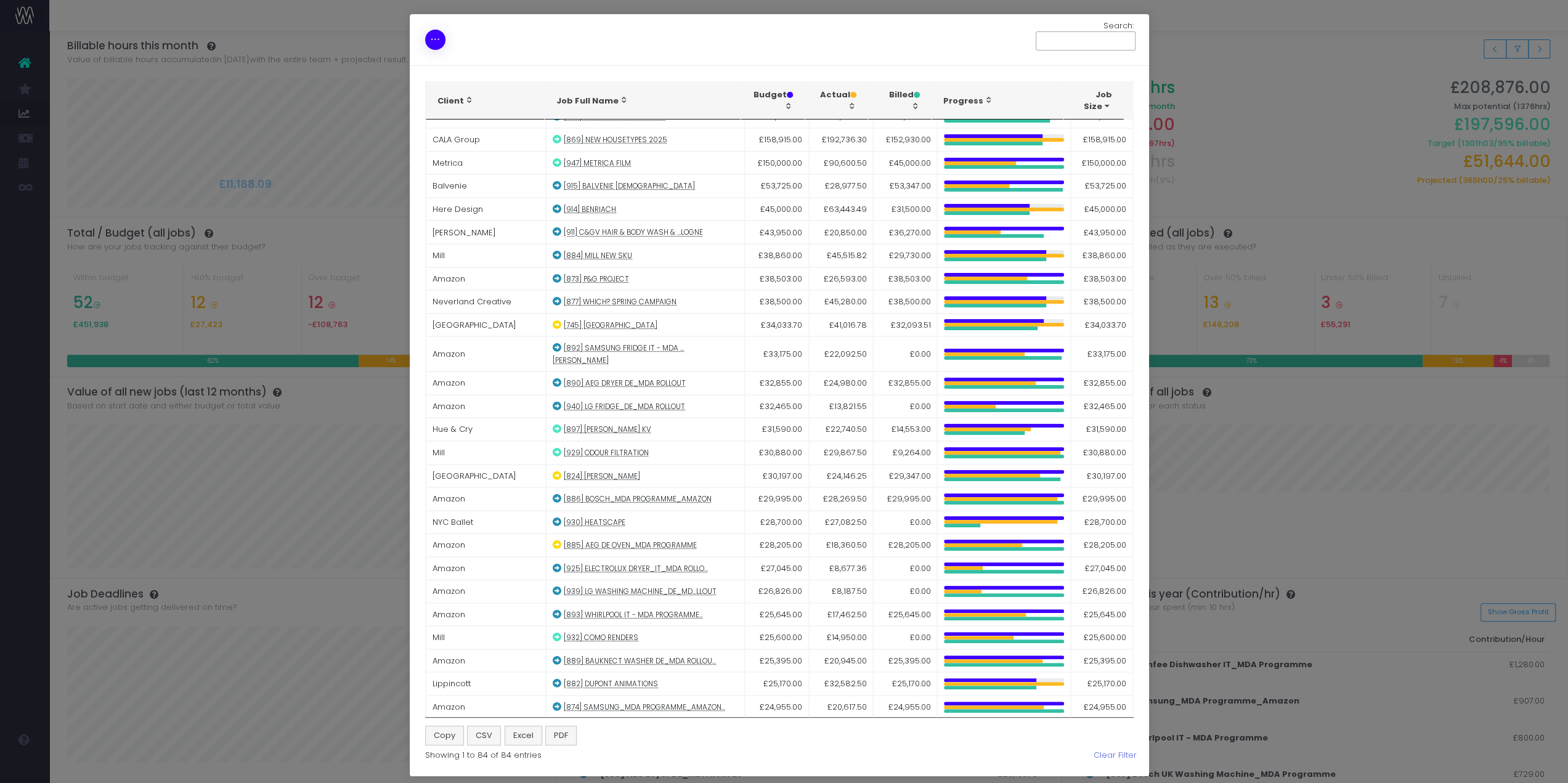
click at [434, 39] on icon at bounding box center [436, 39] width 11 height 0
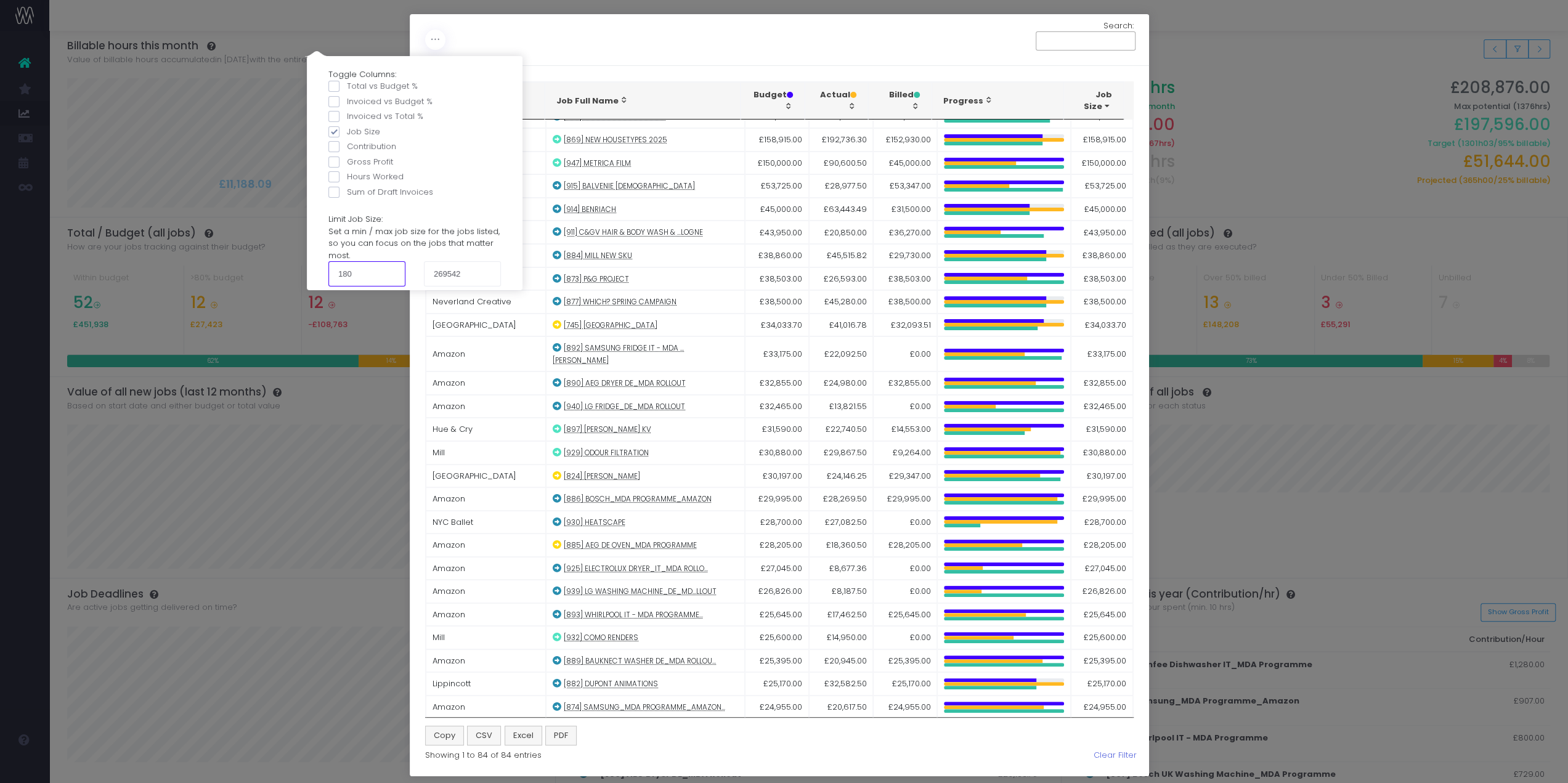
click at [369, 267] on input "180" at bounding box center [367, 273] width 77 height 25
click at [462, 276] on input "269542" at bounding box center [463, 273] width 77 height 25
click at [333, 88] on span at bounding box center [334, 86] width 11 height 11
click at [347, 88] on input "Total vs Budget %" at bounding box center [351, 84] width 8 height 8
checkbox input "true"
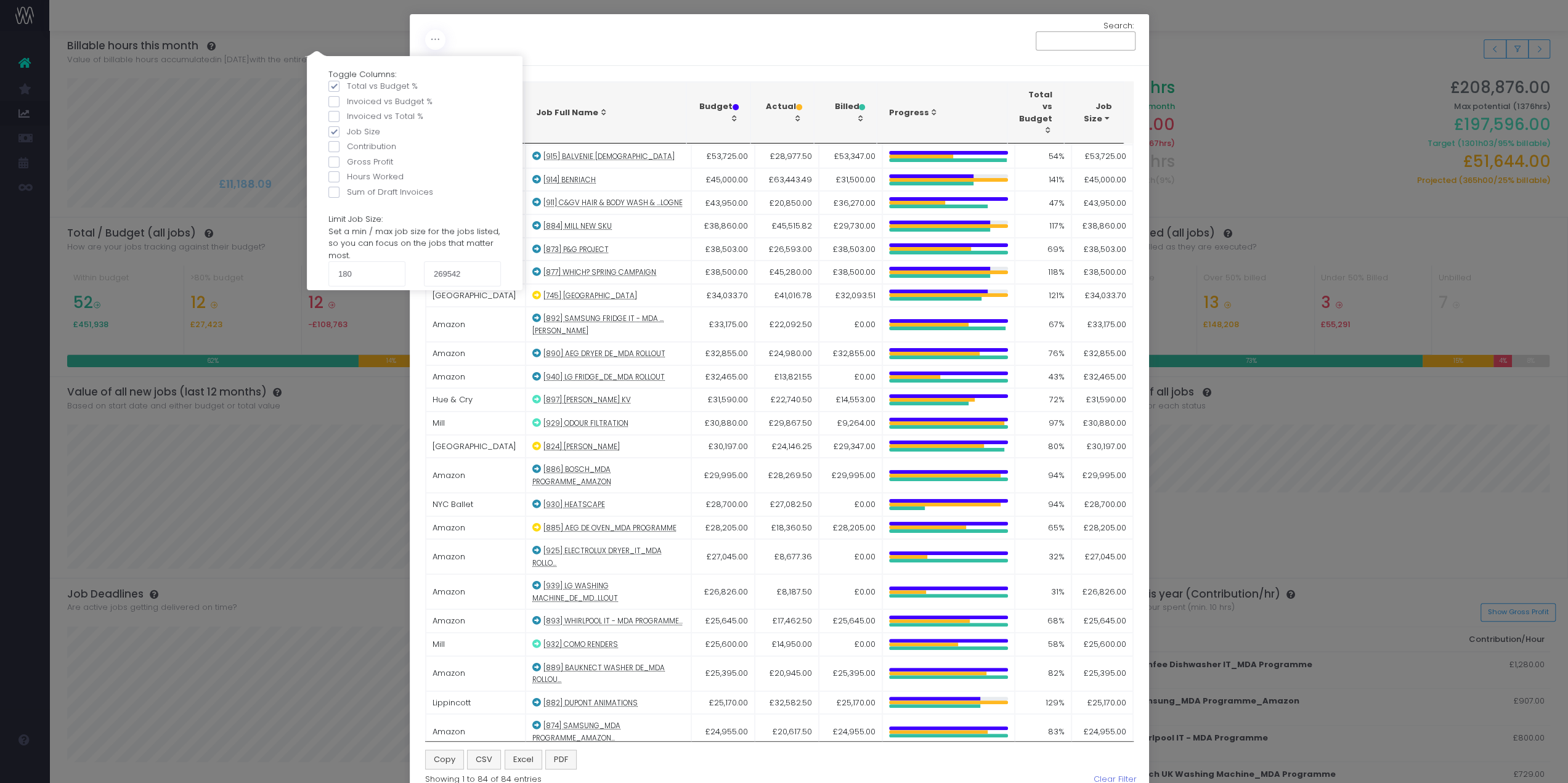
scroll to position [0, 0]
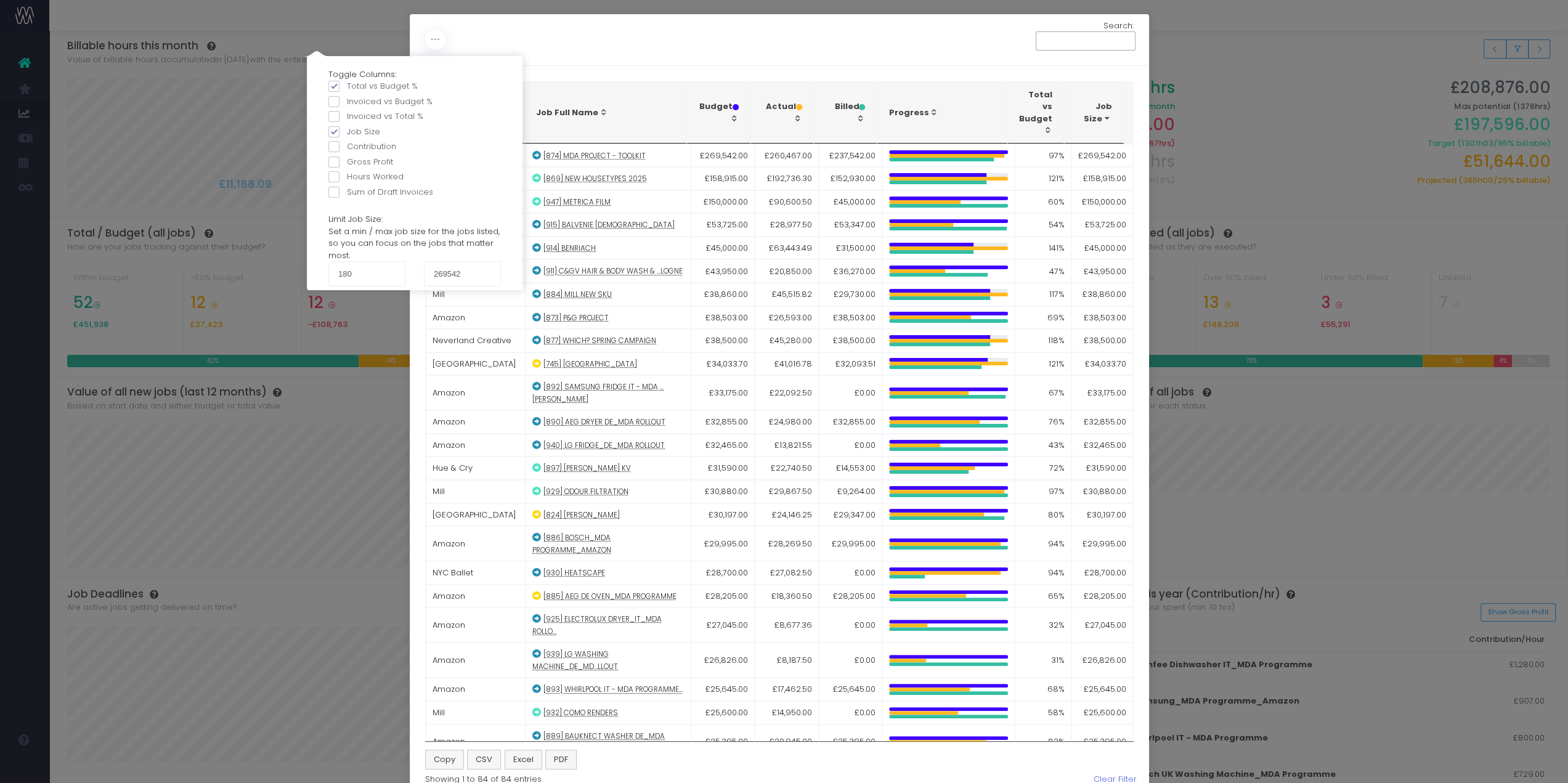
click at [573, 57] on div "Toggle Columns: Total vs Budget % Invoiced vs Budget % Invoiced vs Total % Job …" at bounding box center [779, 39] width 739 height 52
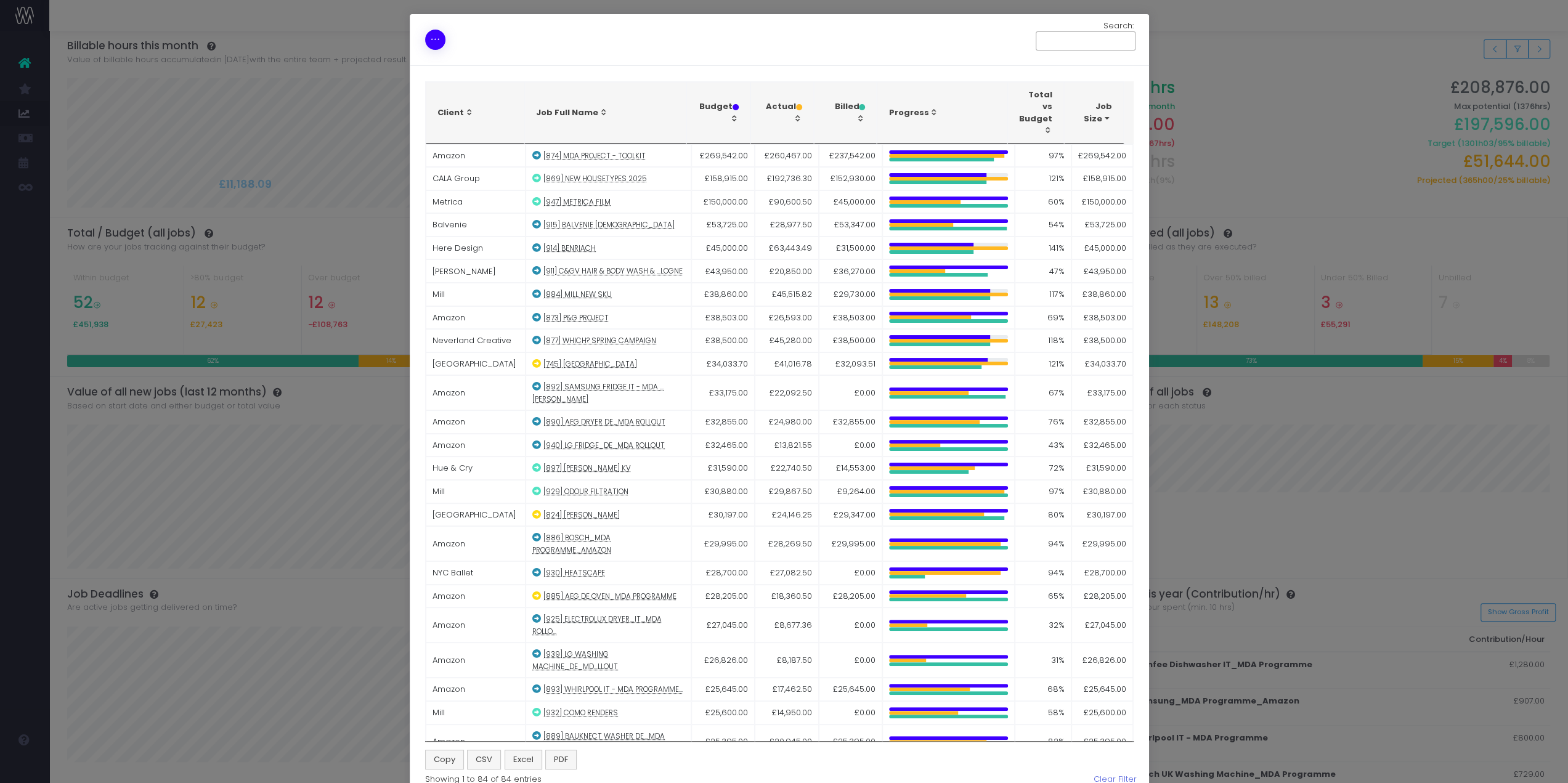
click at [430, 39] on icon at bounding box center [436, 39] width 11 height 0
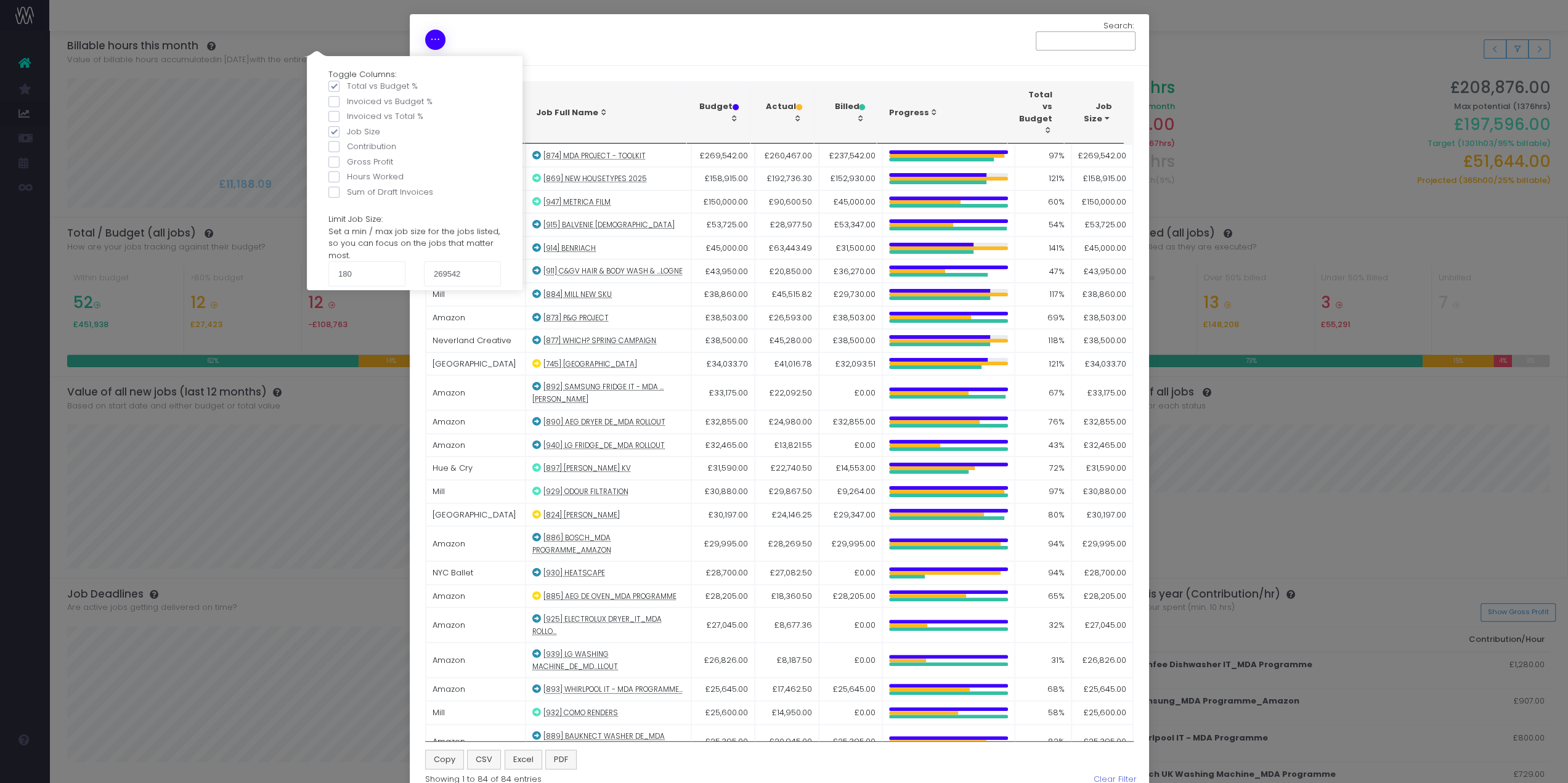
click at [430, 39] on icon at bounding box center [436, 39] width 11 height 0
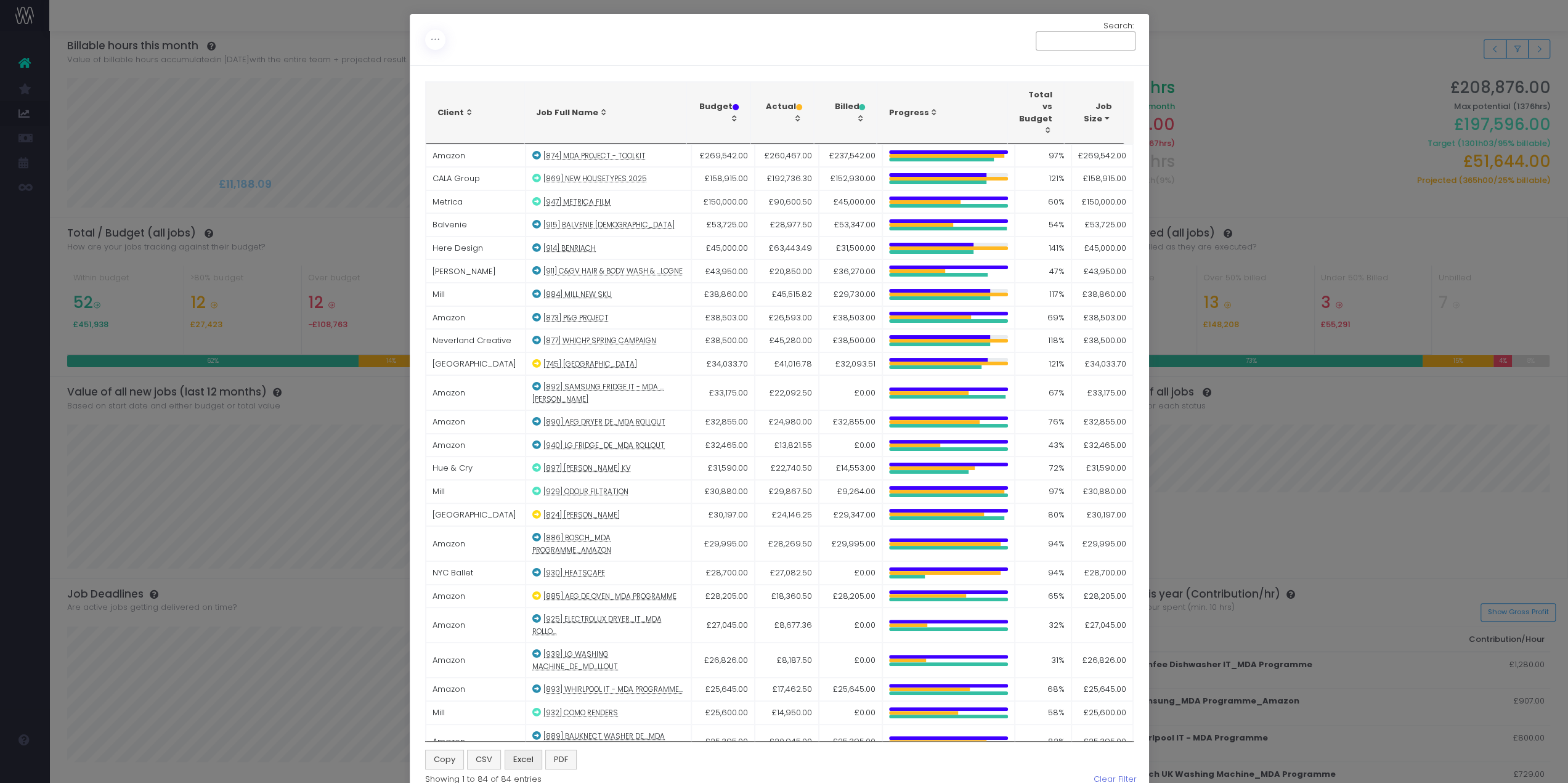
click at [513, 758] on span "Excel" at bounding box center [523, 760] width 20 height 12
